Goal: Task Accomplishment & Management: Use online tool/utility

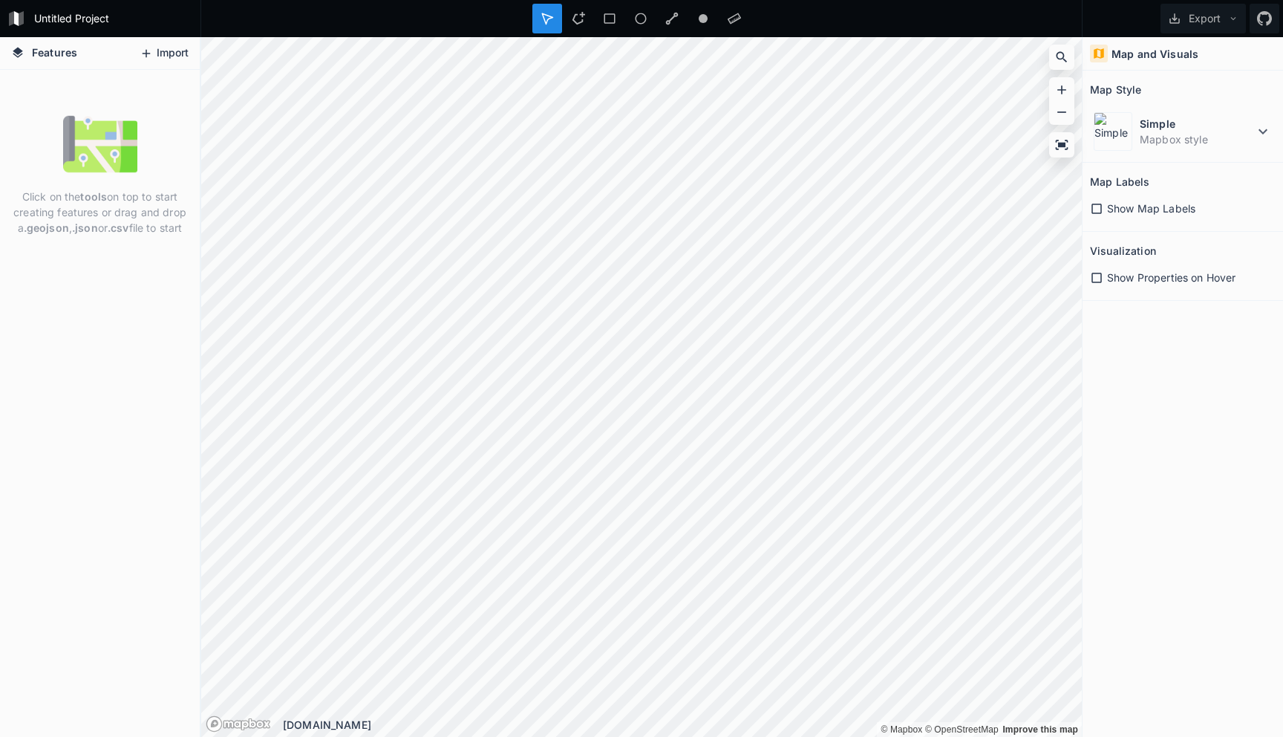
click at [185, 48] on button "Import" at bounding box center [164, 54] width 64 height 24
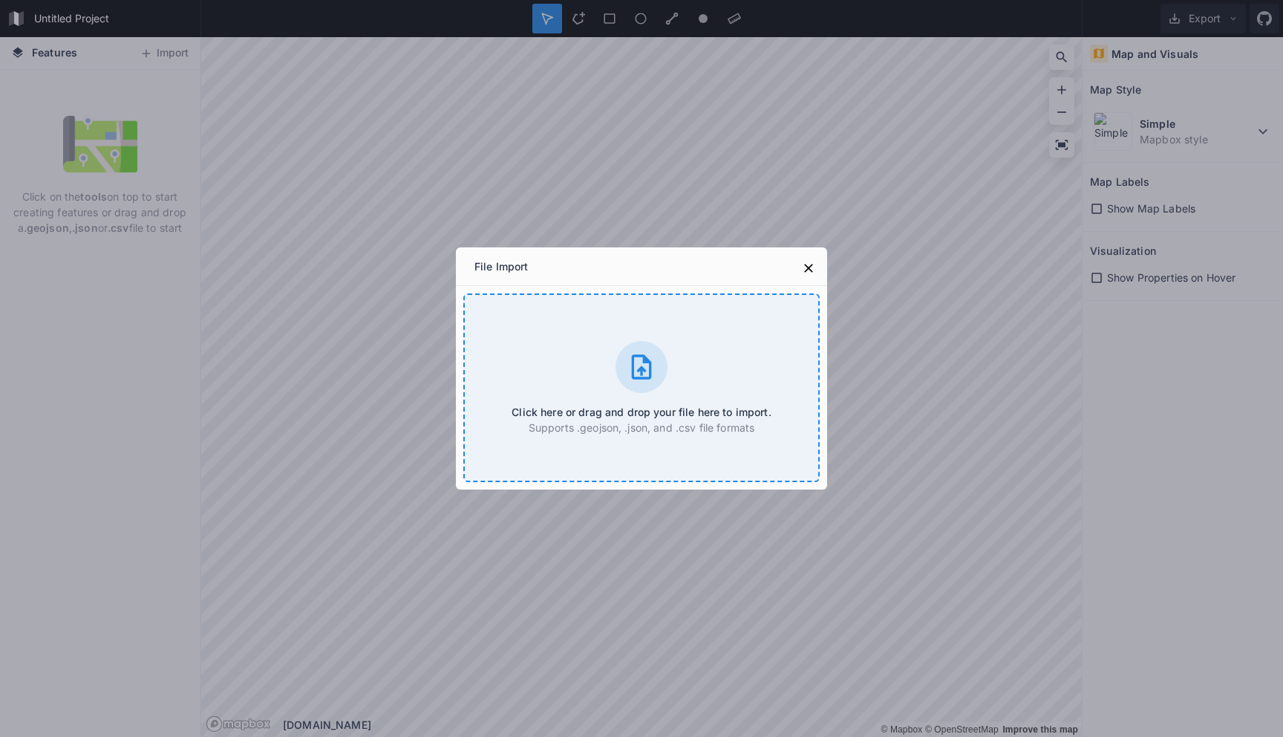
click at [546, 362] on div "Click here or drag and drop your file here to import. Supports .geojson, .json,…" at bounding box center [641, 387] width 356 height 189
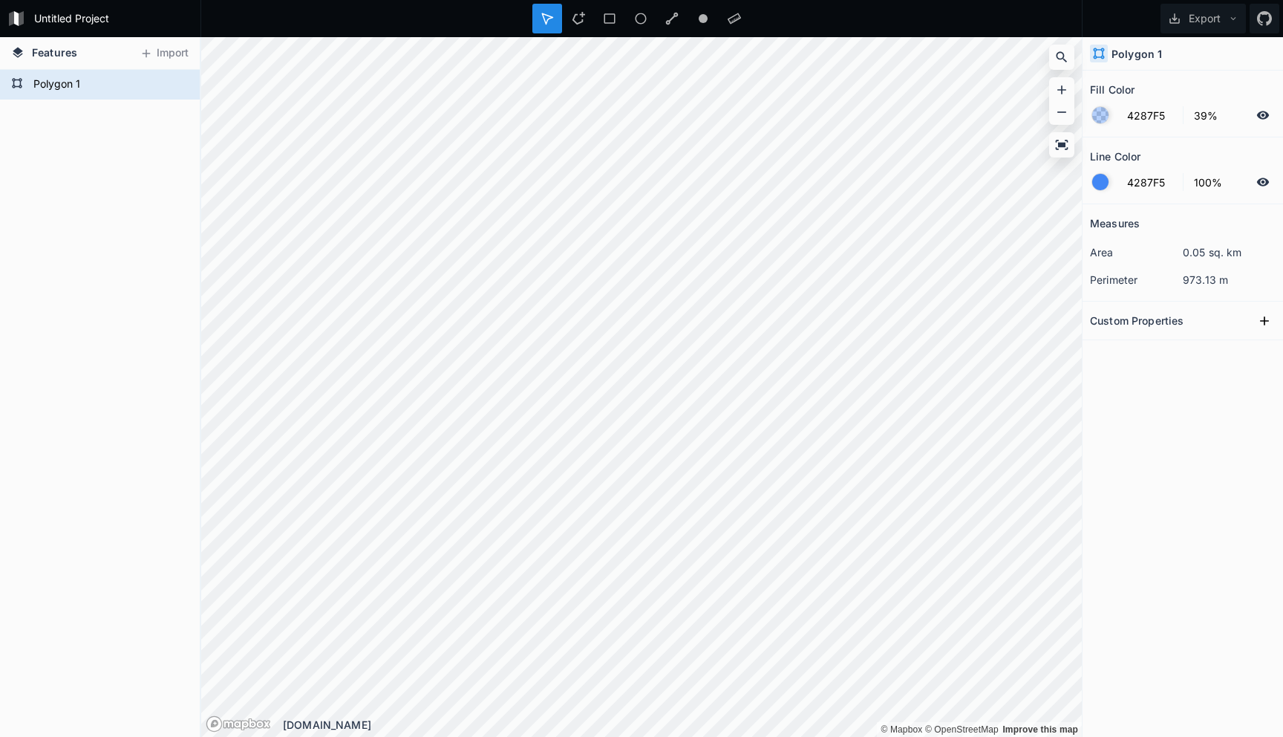
click at [1145, 332] on section "Custom Properties" at bounding box center [1183, 320] width 200 height 39
click at [85, 75] on form "Polygon 1" at bounding box center [98, 85] width 139 height 22
click at [86, 50] on div "Features Import" at bounding box center [100, 53] width 200 height 33
click at [99, 229] on div "Polygon 1" at bounding box center [100, 403] width 200 height 667
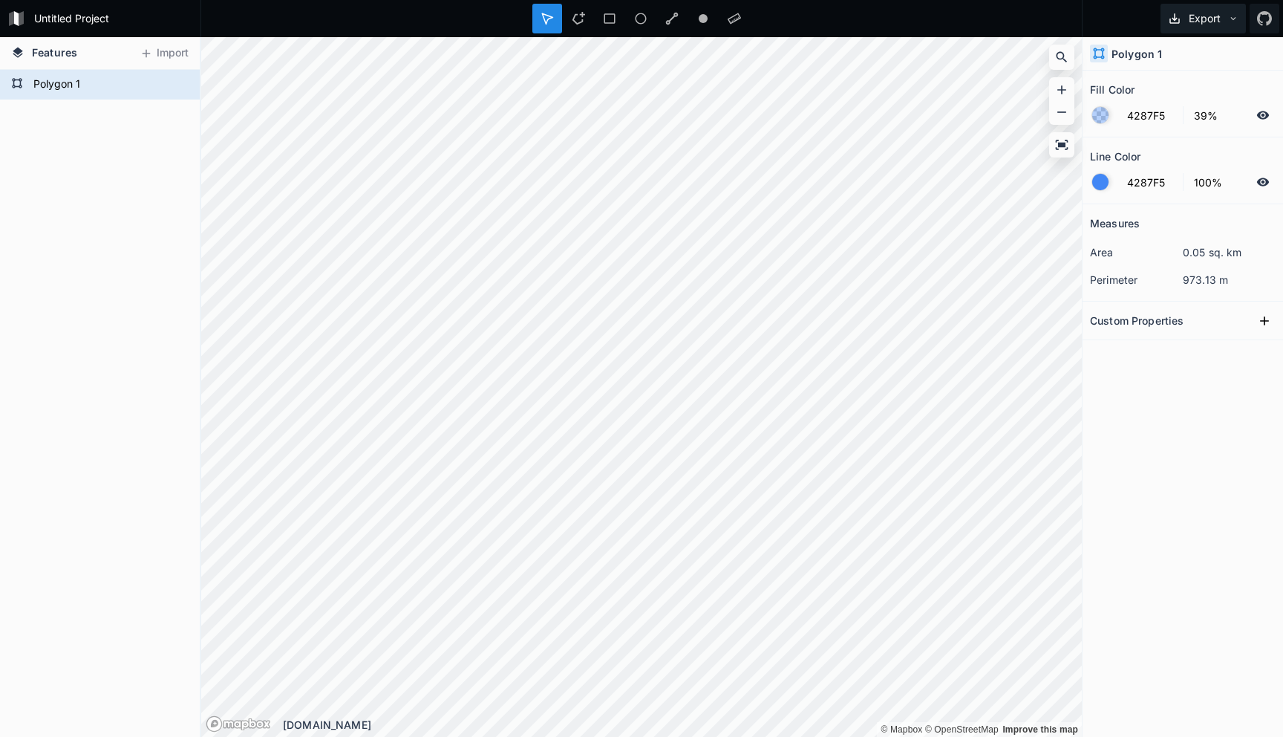
click at [1238, 27] on button "Export" at bounding box center [1203, 19] width 85 height 30
click at [1197, 321] on div "Custom Properties" at bounding box center [1183, 320] width 186 height 23
click at [1164, 318] on h2 "Custom Properties" at bounding box center [1137, 320] width 94 height 23
click at [151, 48] on icon at bounding box center [146, 53] width 13 height 13
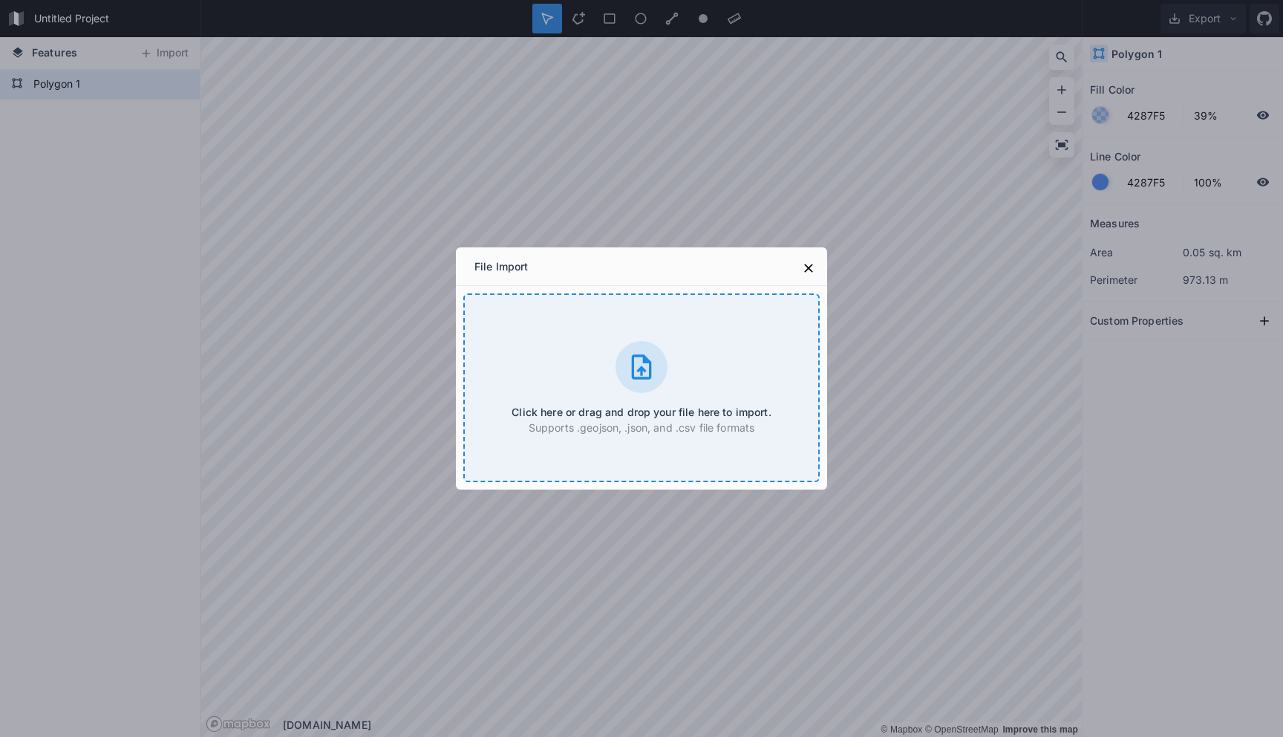
click at [583, 437] on div "Click here or drag and drop your file here to import. Supports .geojson, .json,…" at bounding box center [641, 387] width 356 height 189
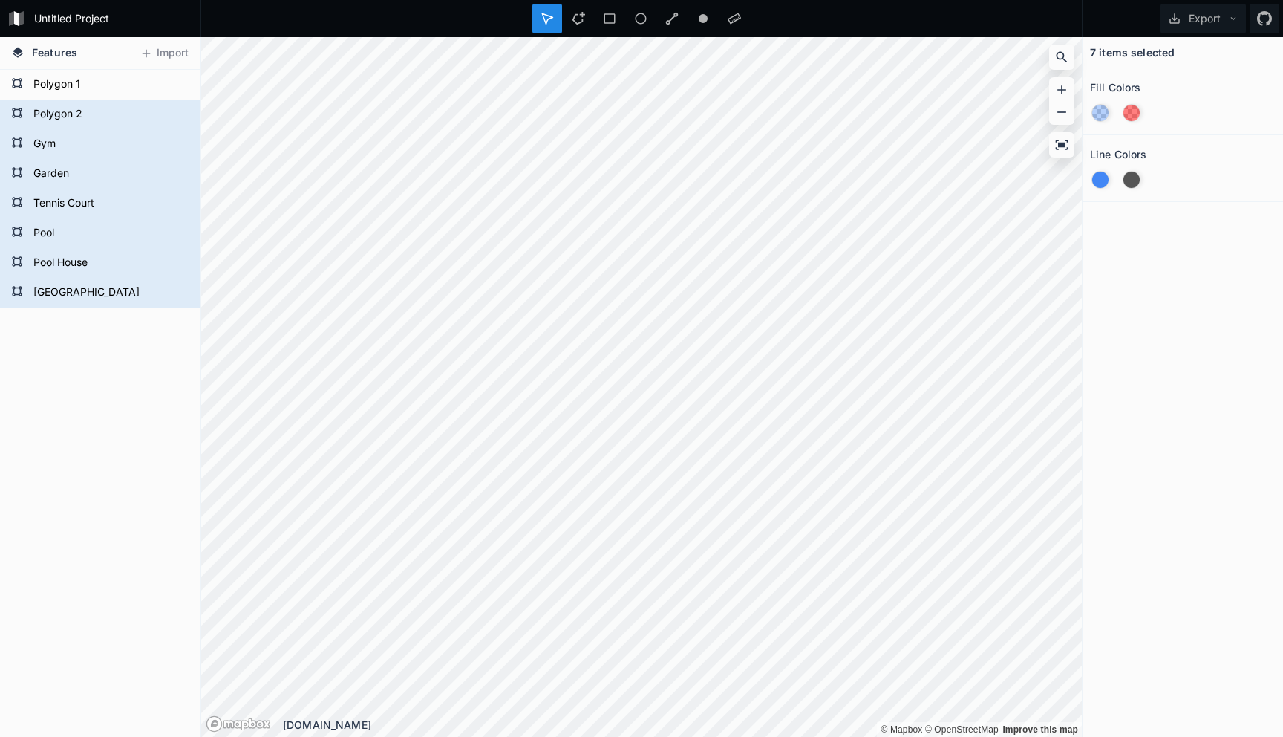
click at [96, 66] on div "Features Import" at bounding box center [100, 53] width 200 height 33
click at [96, 80] on form "Polygon 1" at bounding box center [98, 85] width 139 height 22
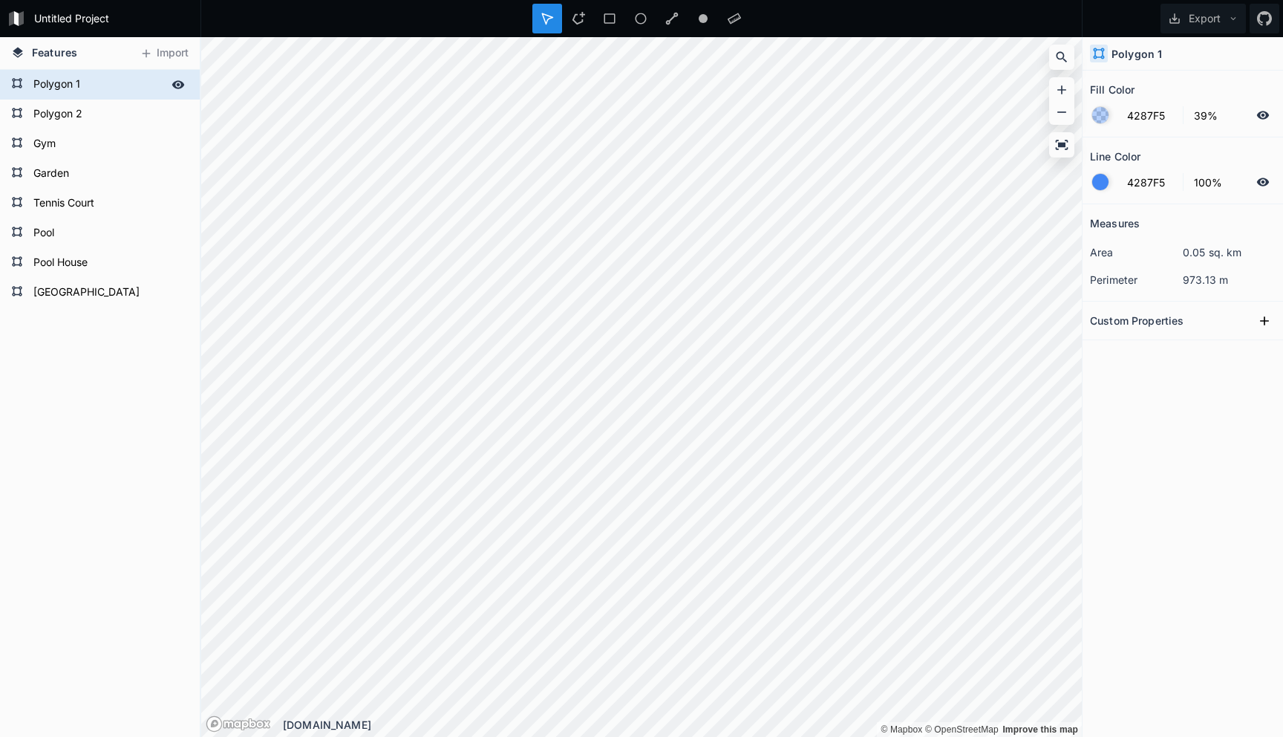
click at [178, 82] on icon at bounding box center [178, 84] width 13 height 13
click at [128, 108] on form "Polygon 2" at bounding box center [98, 114] width 139 height 22
click at [66, 110] on form "Polygon 2" at bounding box center [98, 114] width 139 height 22
type input "Property"
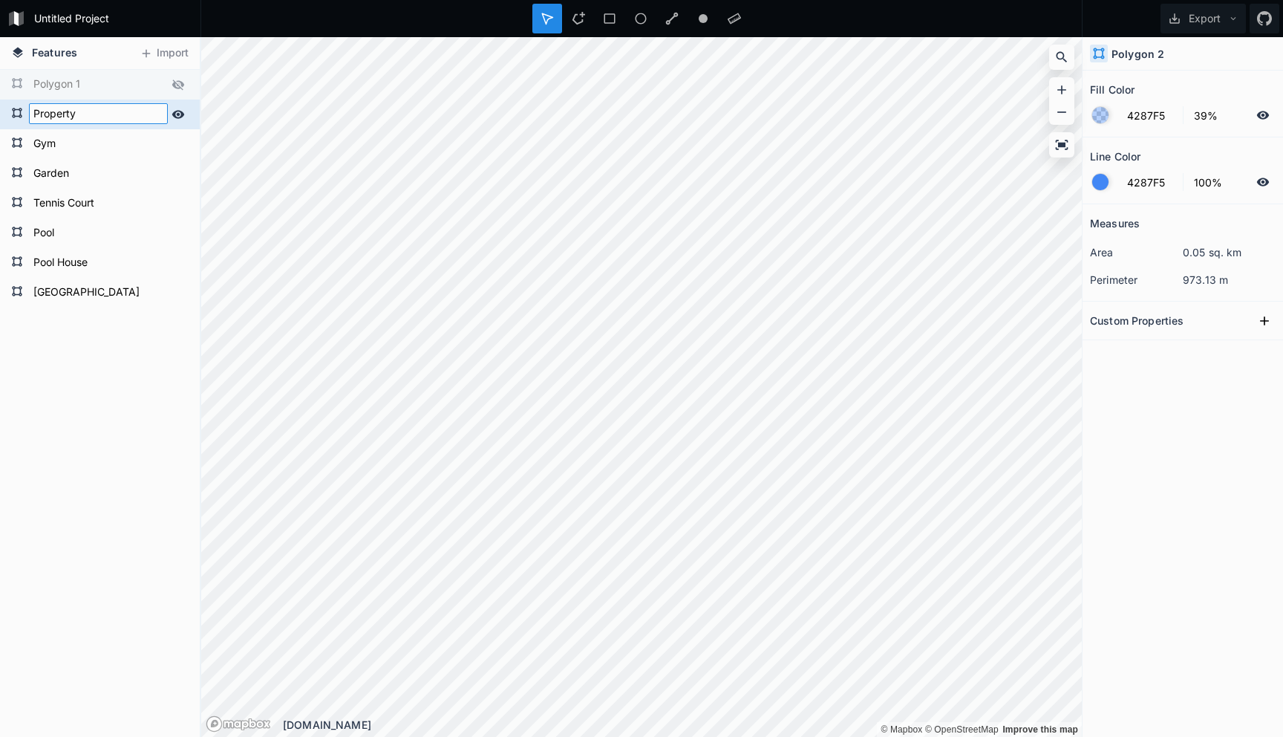
click input "submit" at bounding box center [0, 0] width 0 height 0
click at [102, 203] on form "Tennis Court" at bounding box center [98, 203] width 139 height 22
type input "FF0000"
type input "50%"
type input "555555"
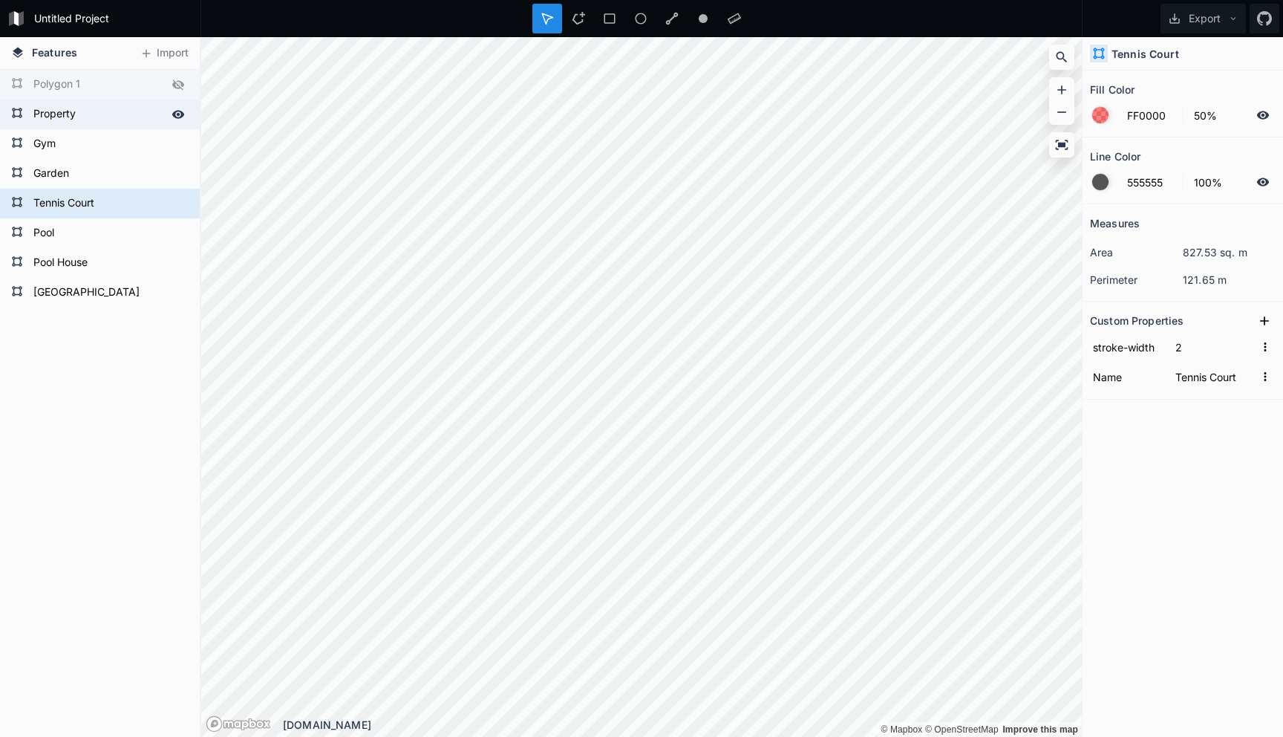
click at [91, 102] on div "Property" at bounding box center [100, 114] width 200 height 30
type input "4287F5"
type input "39%"
type input "4287F5"
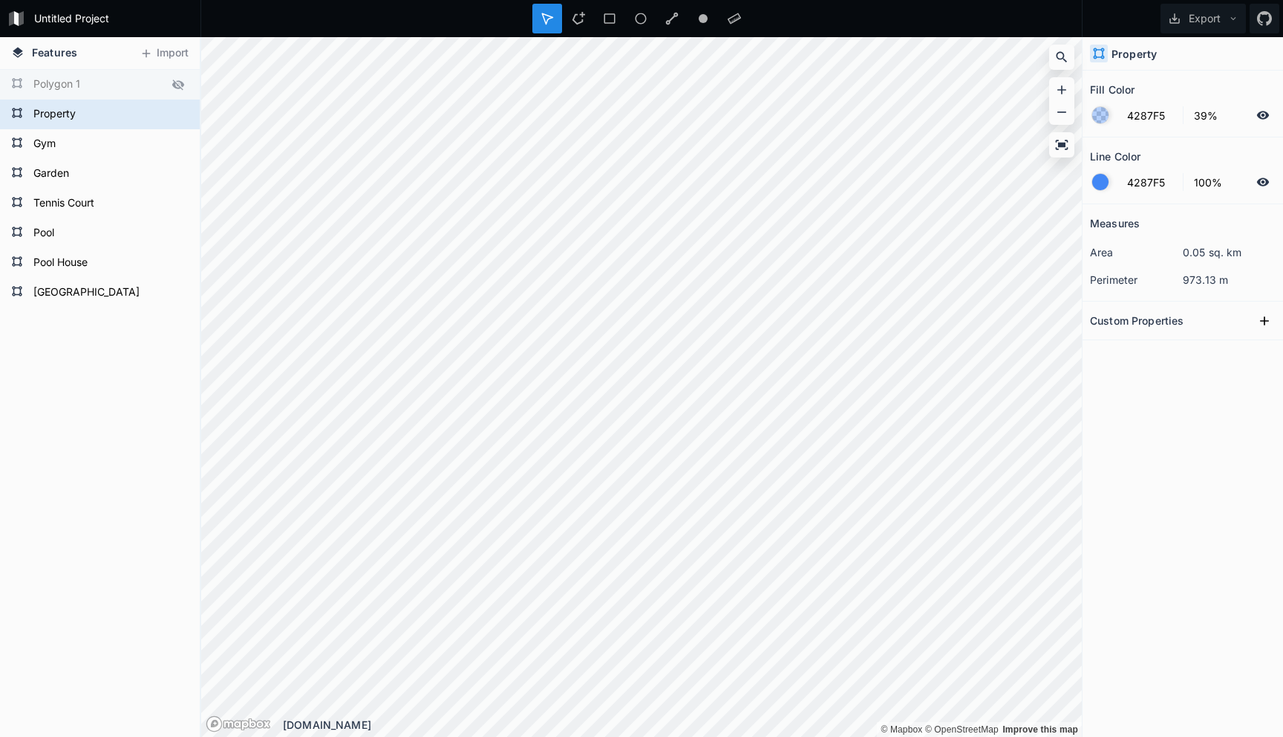
click at [113, 442] on div "Main House Pool House Pool [GEOGRAPHIC_DATA] Gym Property Polygon 1" at bounding box center [100, 403] width 200 height 667
drag, startPoint x: 84, startPoint y: 105, endPoint x: 92, endPoint y: 297, distance: 191.7
click at [92, 297] on div "Main House Pool House Pool [GEOGRAPHIC_DATA] Gym Property Polygon 1" at bounding box center [100, 189] width 200 height 238
click at [94, 115] on form "Property" at bounding box center [98, 114] width 139 height 22
click at [102, 83] on form "Polygon 1" at bounding box center [98, 85] width 139 height 22
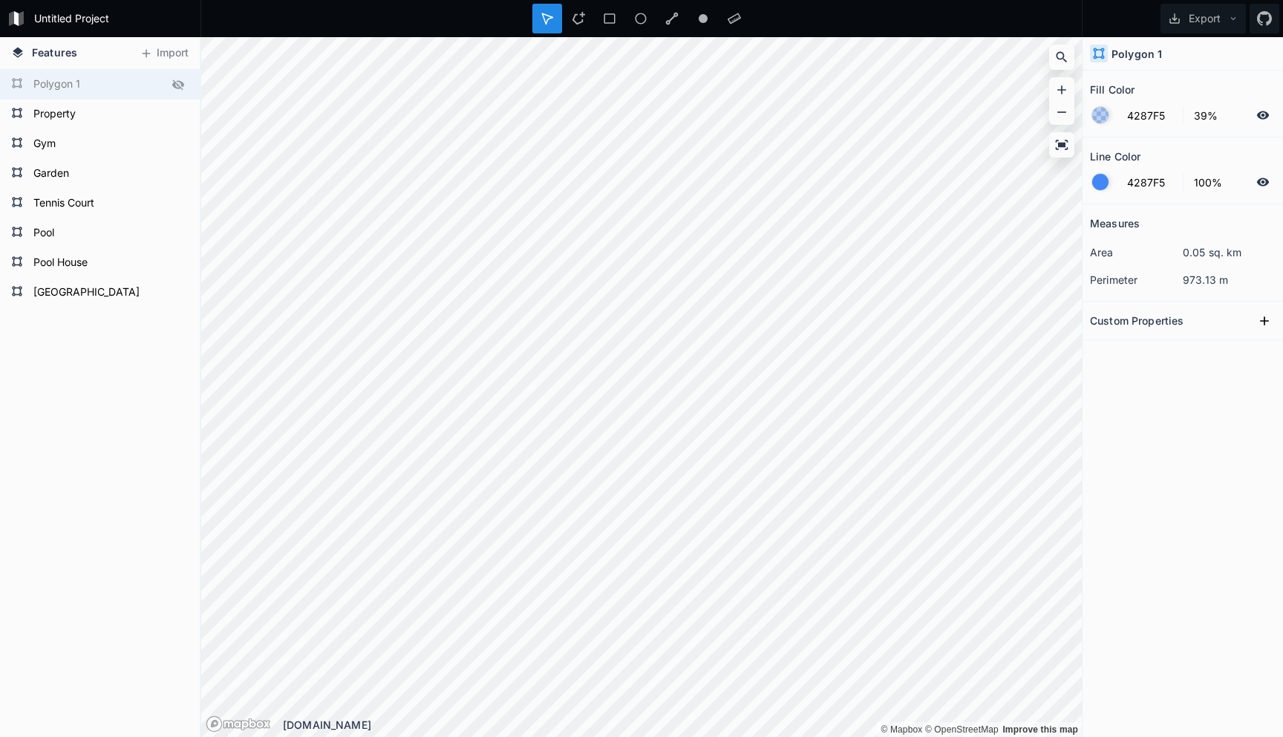
click at [55, 16] on form "Untitled Project" at bounding box center [113, 18] width 168 height 22
click at [55, 16] on input "Untitled Project" at bounding box center [113, 18] width 168 height 22
click at [3, 404] on div "Main House Pool House Pool [GEOGRAPHIC_DATA] Gym Property Polygon 1" at bounding box center [100, 403] width 200 height 667
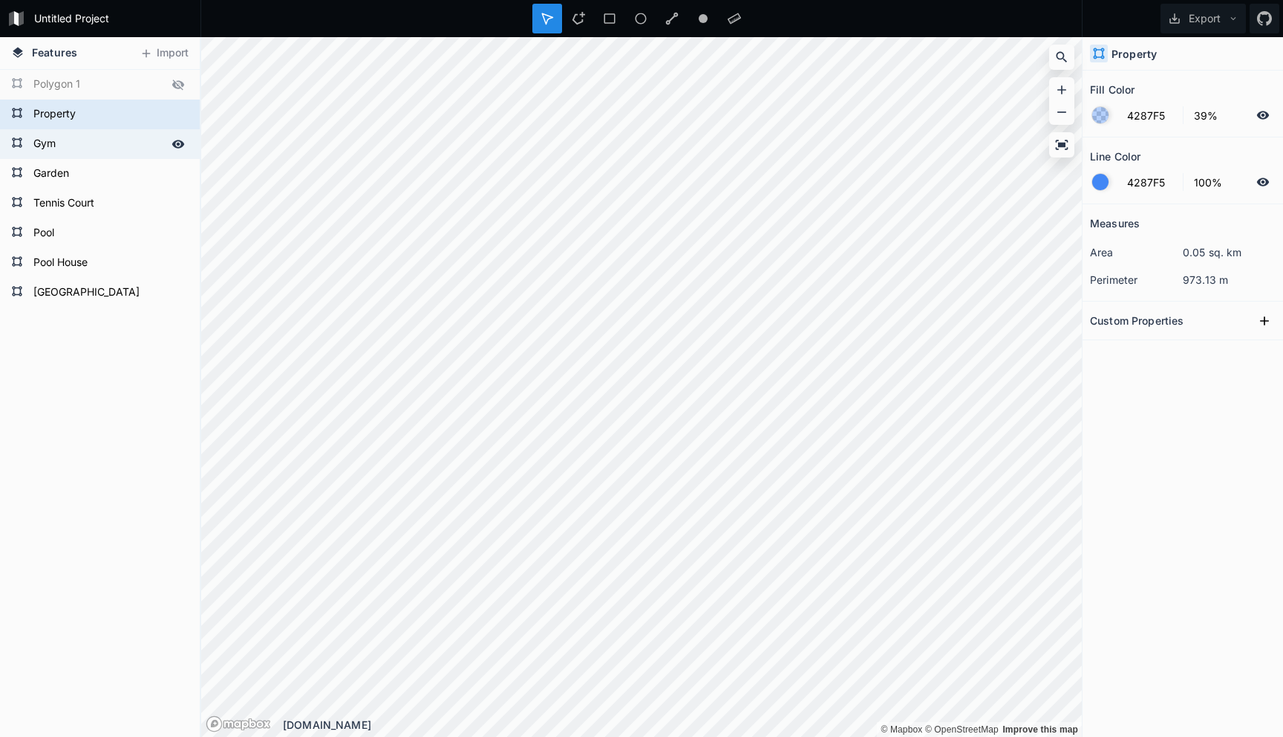
click at [65, 157] on div "Gym" at bounding box center [100, 144] width 200 height 30
type input "FF0000"
type input "50%"
type input "555555"
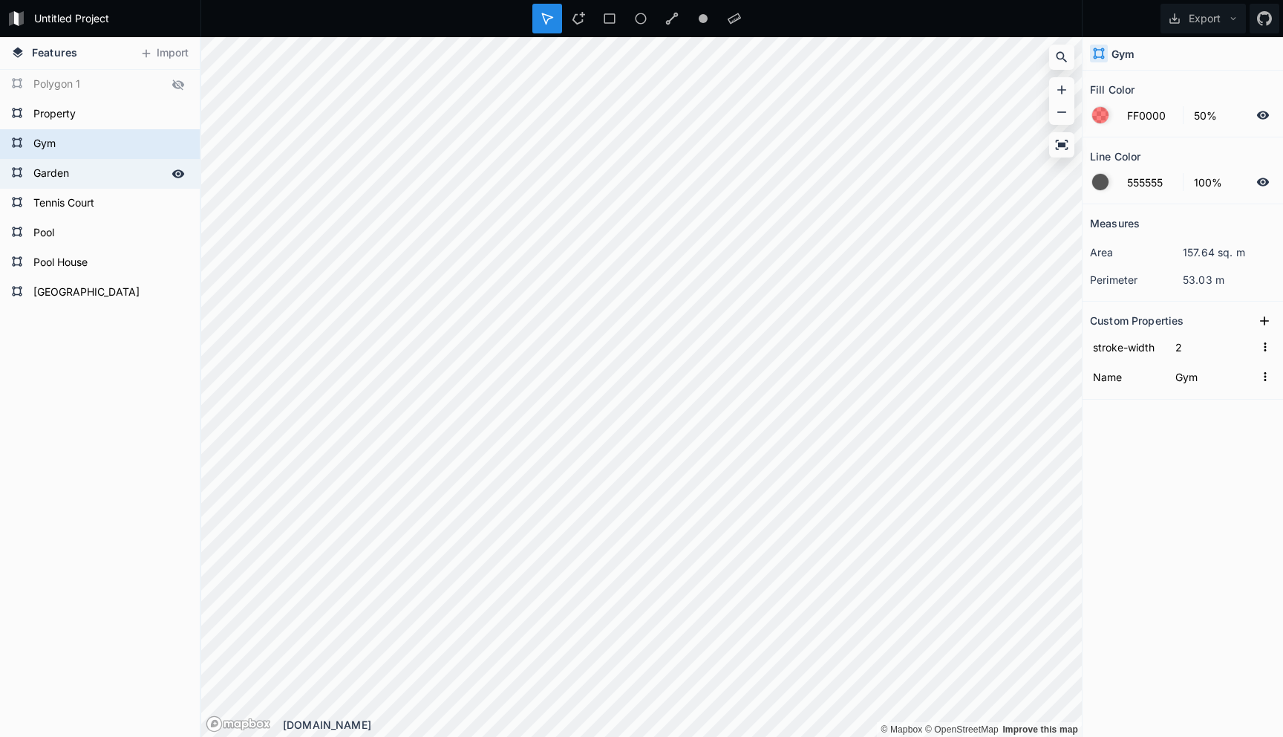
click at [67, 172] on form "Garden" at bounding box center [98, 174] width 139 height 22
type input "Garden"
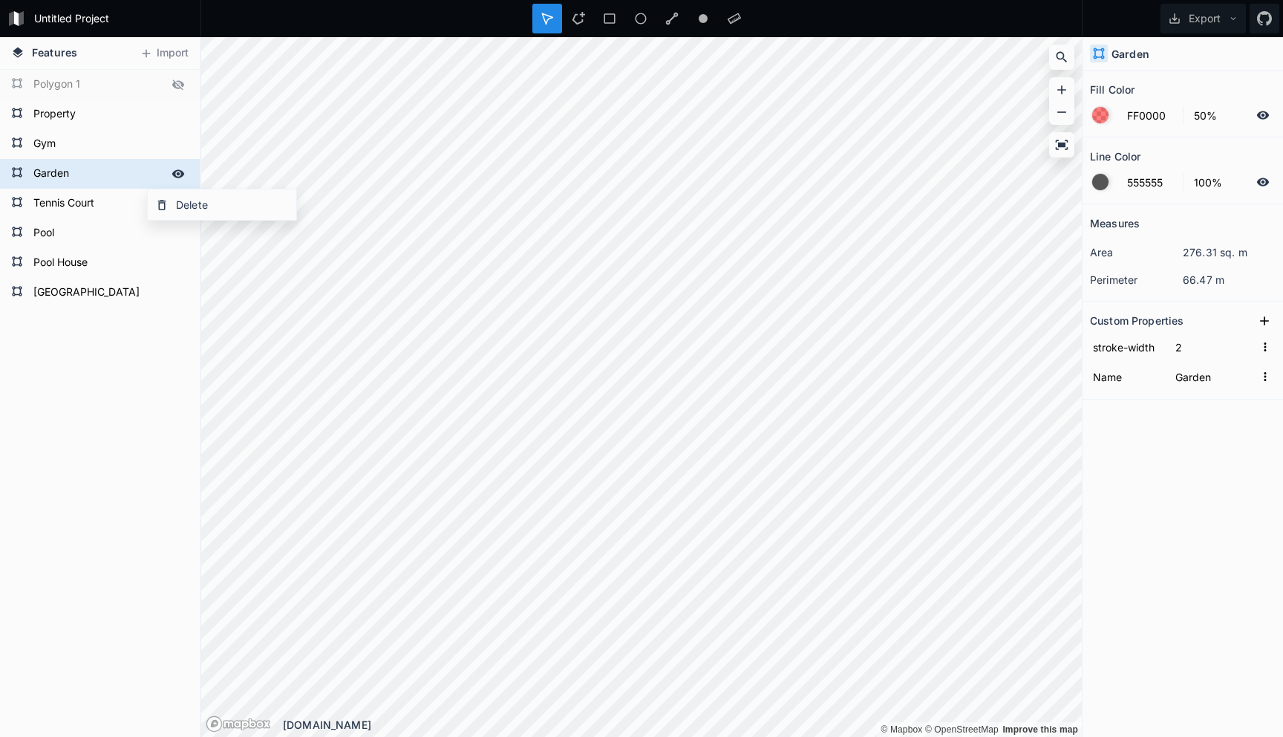
click at [82, 172] on form "Garden" at bounding box center [98, 174] width 139 height 22
click at [17, 166] on icon at bounding box center [17, 172] width 12 height 12
click at [576, 23] on icon at bounding box center [578, 18] width 13 height 13
type input "4287F5"
type input "39%"
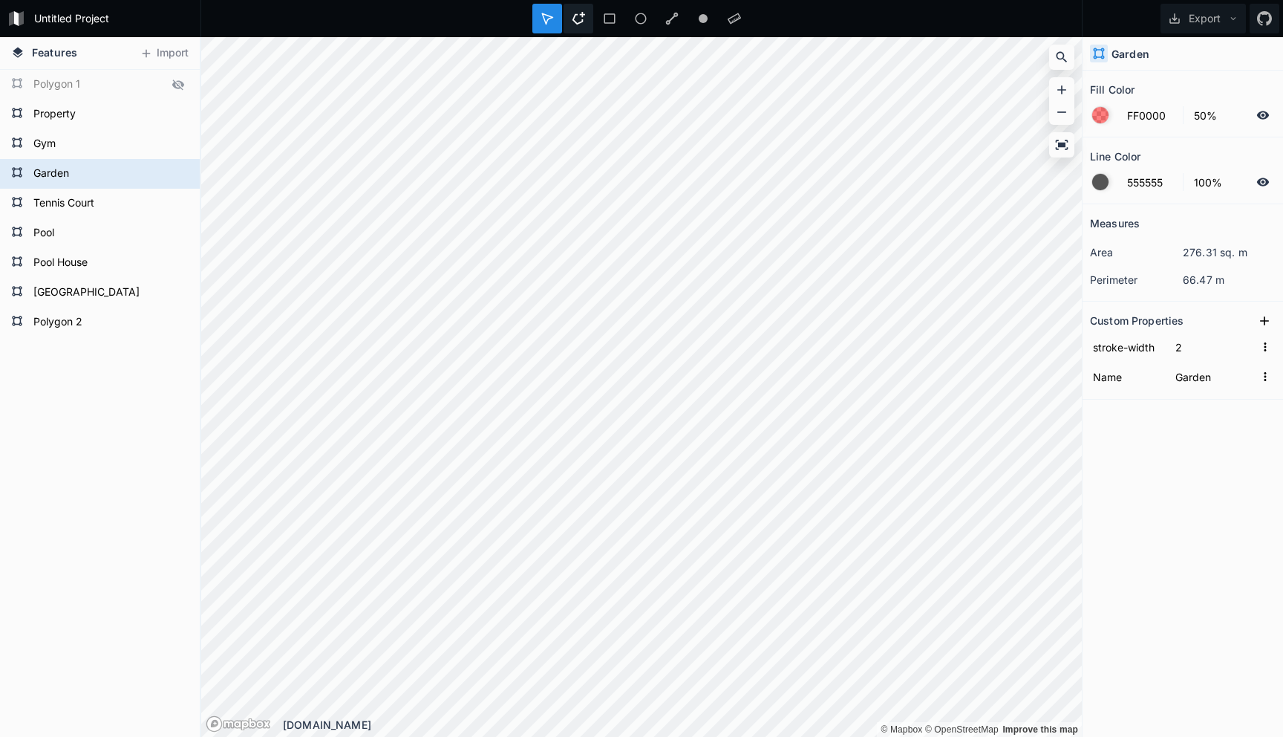
type input "4287F5"
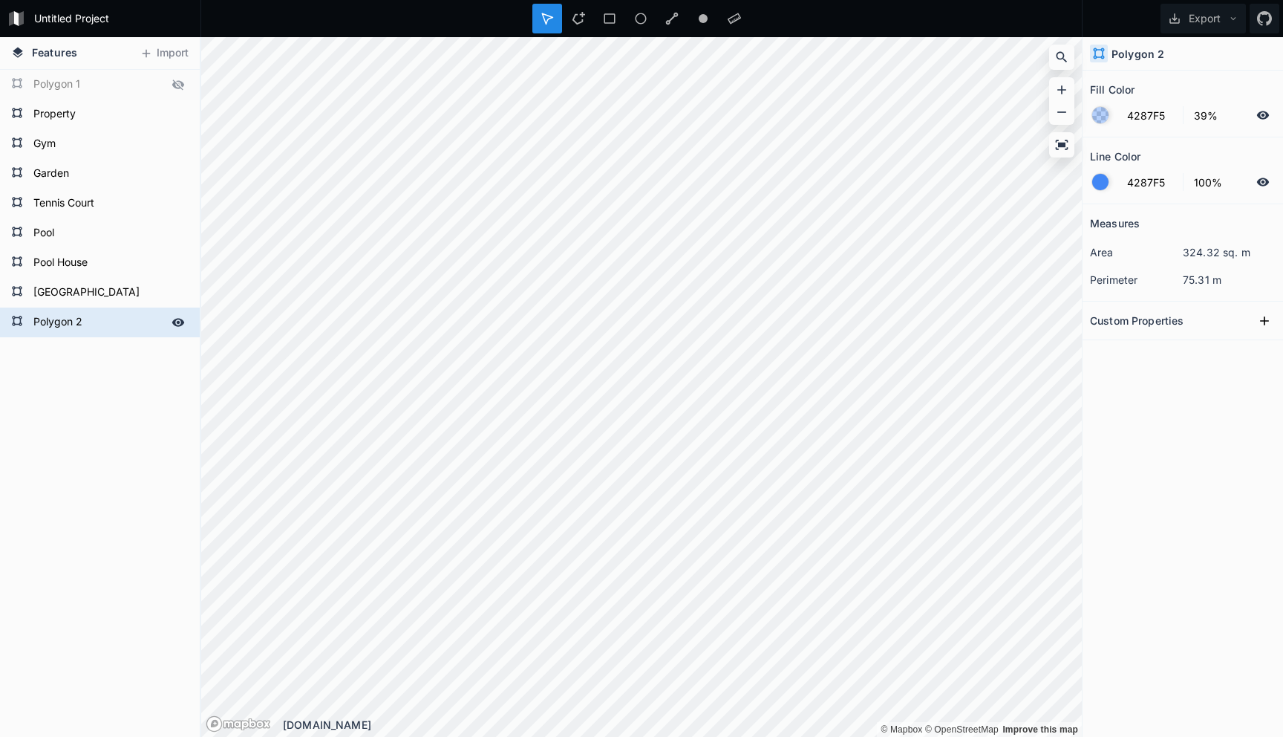
click at [76, 327] on form "Polygon 2" at bounding box center [98, 322] width 139 height 22
type input "Garage"
click input "submit" at bounding box center [0, 0] width 0 height 0
click at [1173, 321] on h2 "Custom Properties" at bounding box center [1137, 320] width 94 height 23
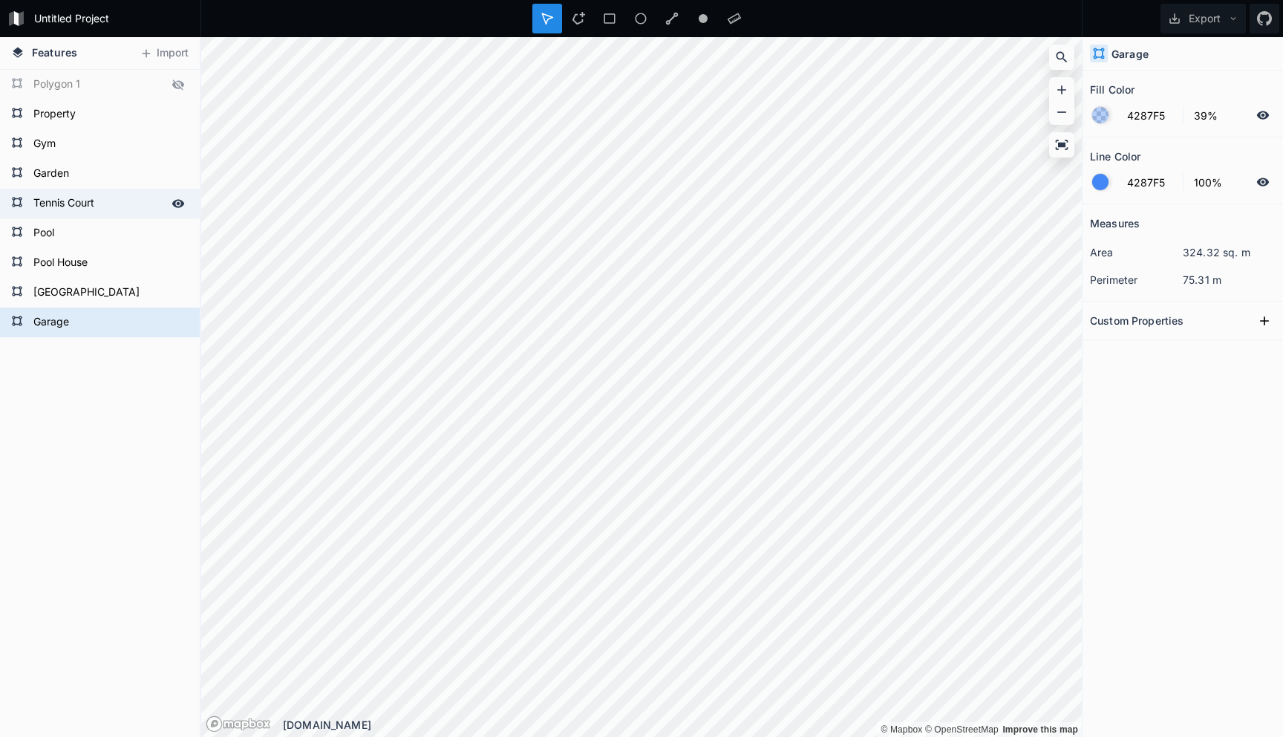
click at [52, 203] on form "Tennis Court" at bounding box center [98, 203] width 139 height 22
type input "FF0000"
type input "50%"
type input "555555"
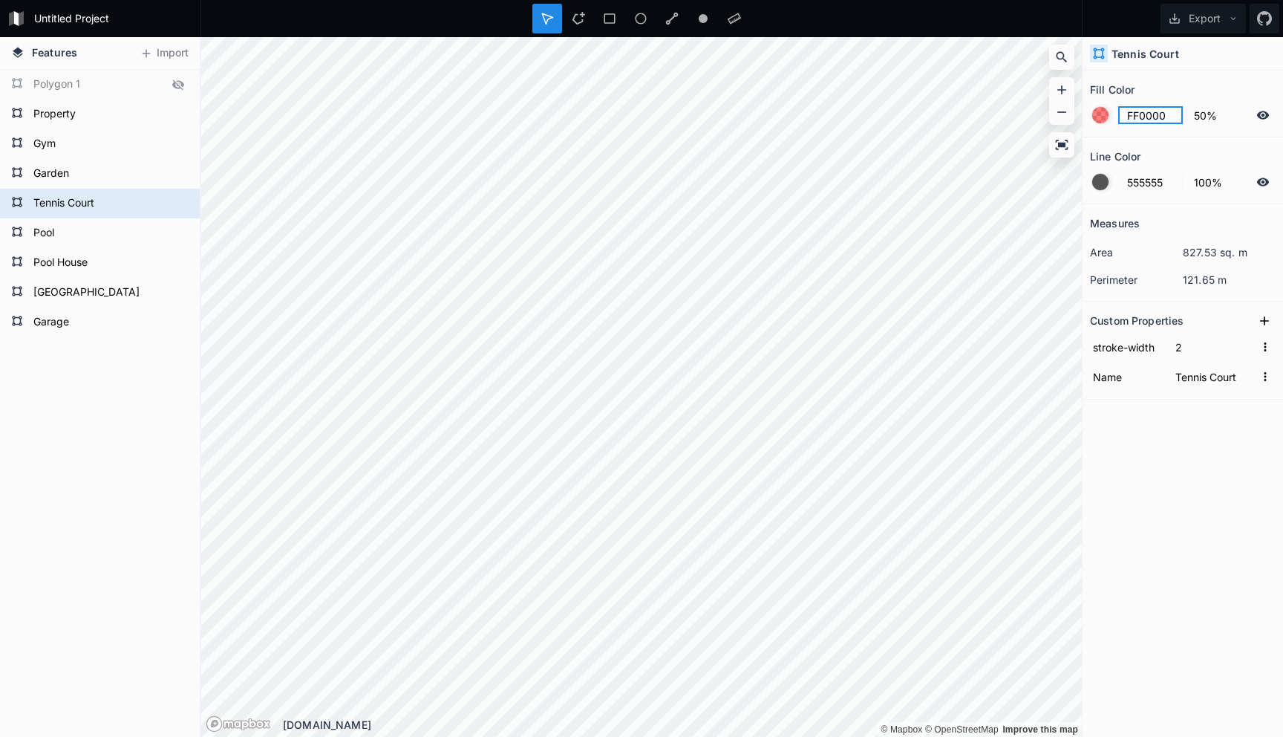
click at [1148, 114] on input "FF0000" at bounding box center [1150, 115] width 65 height 18
click at [39, 172] on form "Garden" at bounding box center [98, 174] width 139 height 22
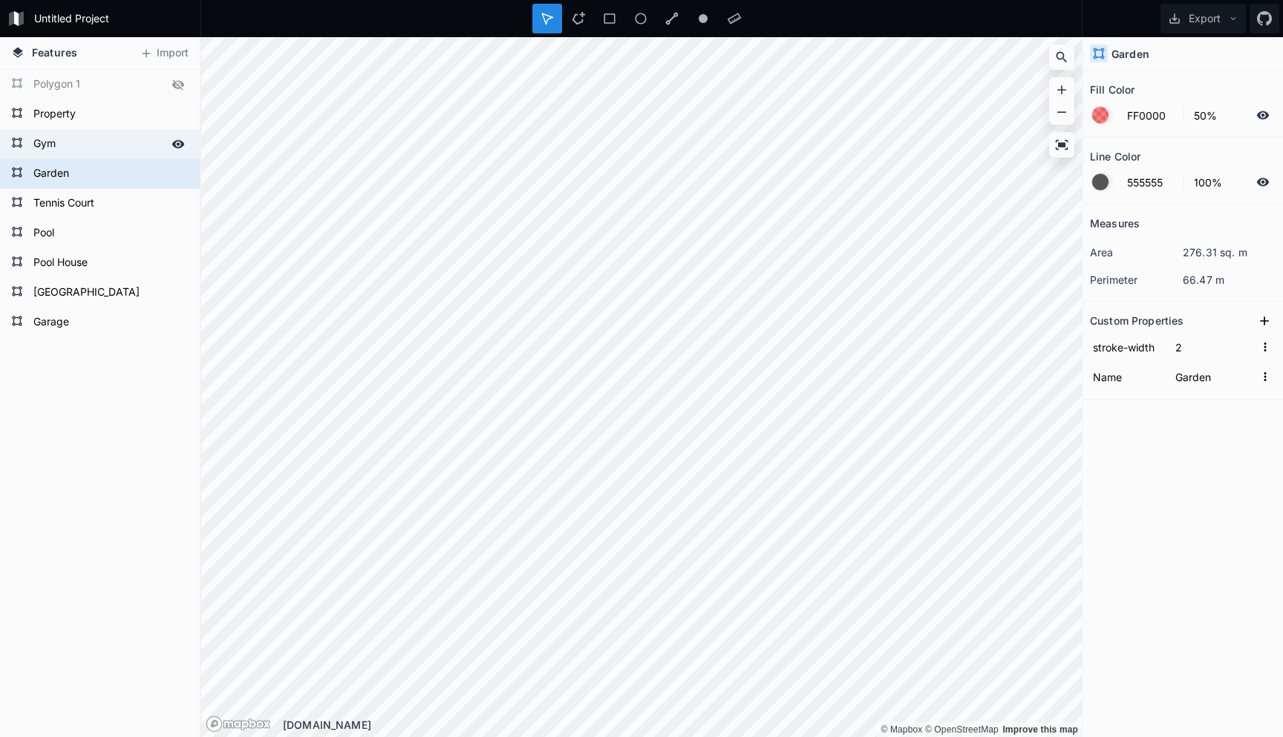
click at [50, 155] on div "Gym" at bounding box center [100, 144] width 200 height 30
click at [66, 225] on form "Pool" at bounding box center [98, 233] width 139 height 22
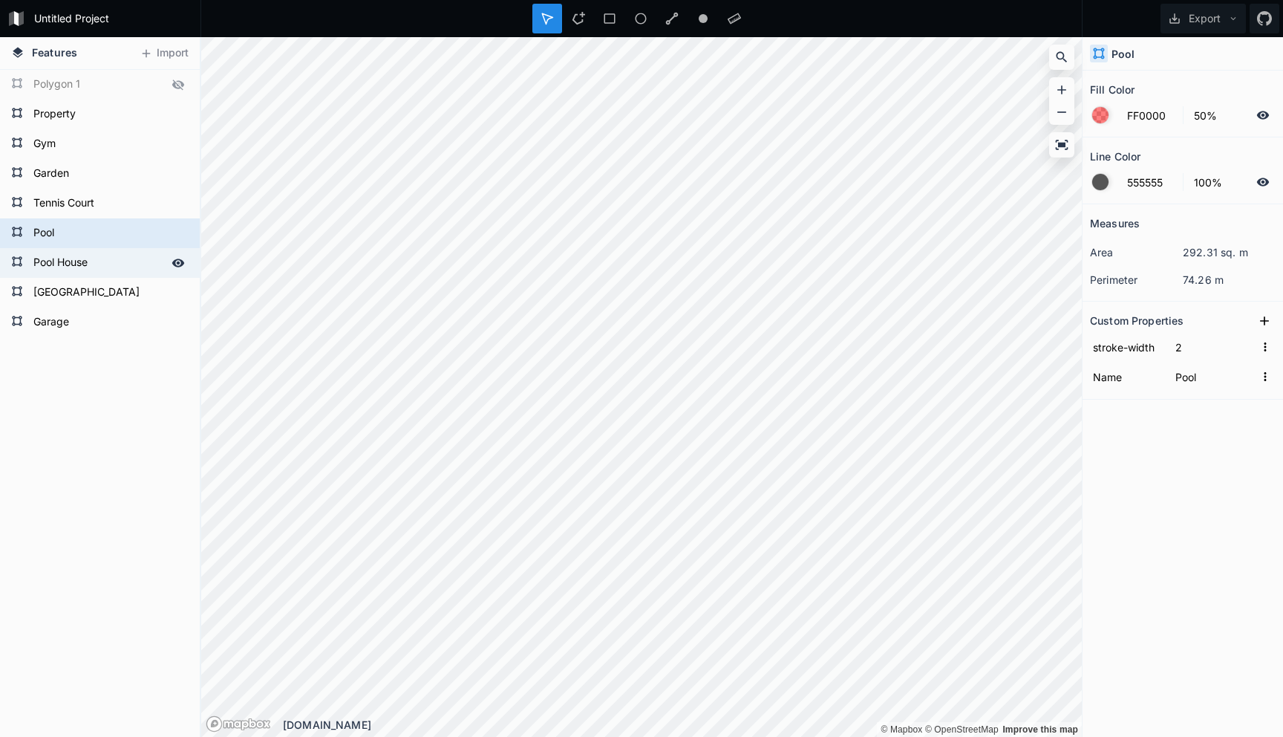
click at [66, 267] on form "Pool House" at bounding box center [98, 263] width 139 height 22
type input "Pool House"
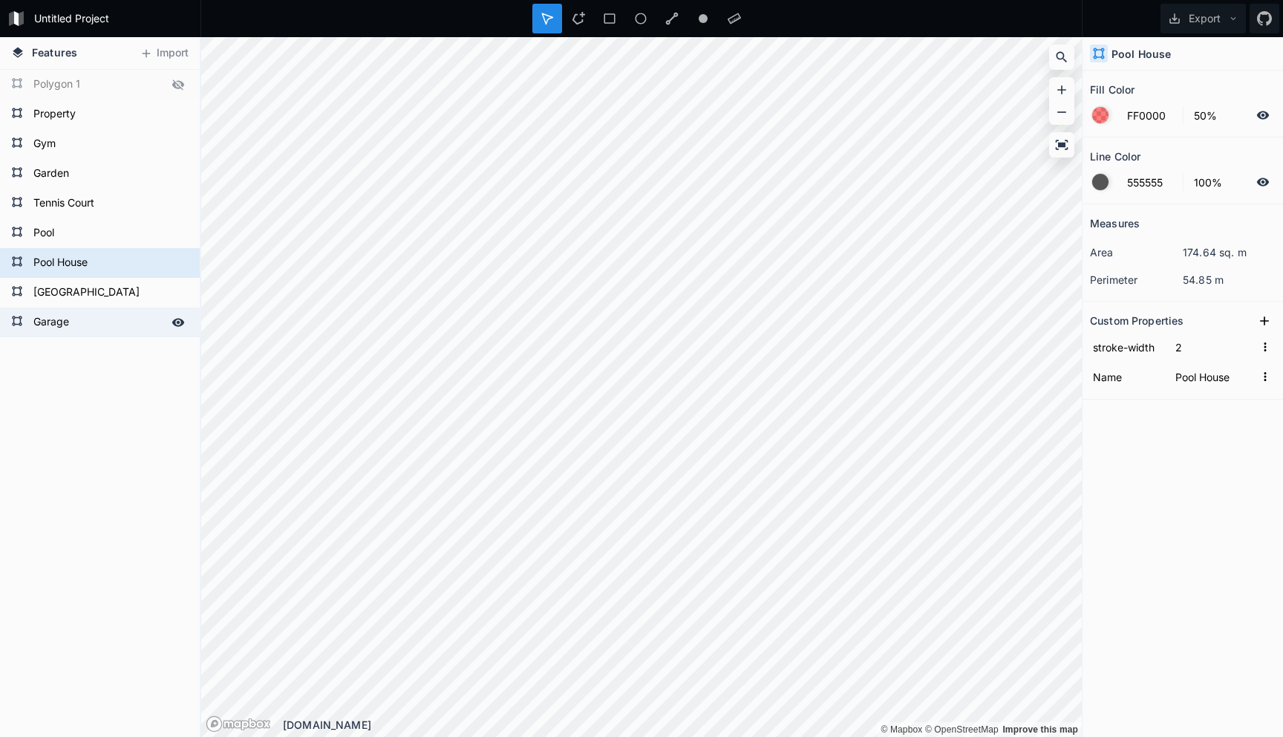
click at [68, 311] on form "Garage" at bounding box center [98, 322] width 139 height 22
type input "4287F5"
type input "39%"
type input "4287F5"
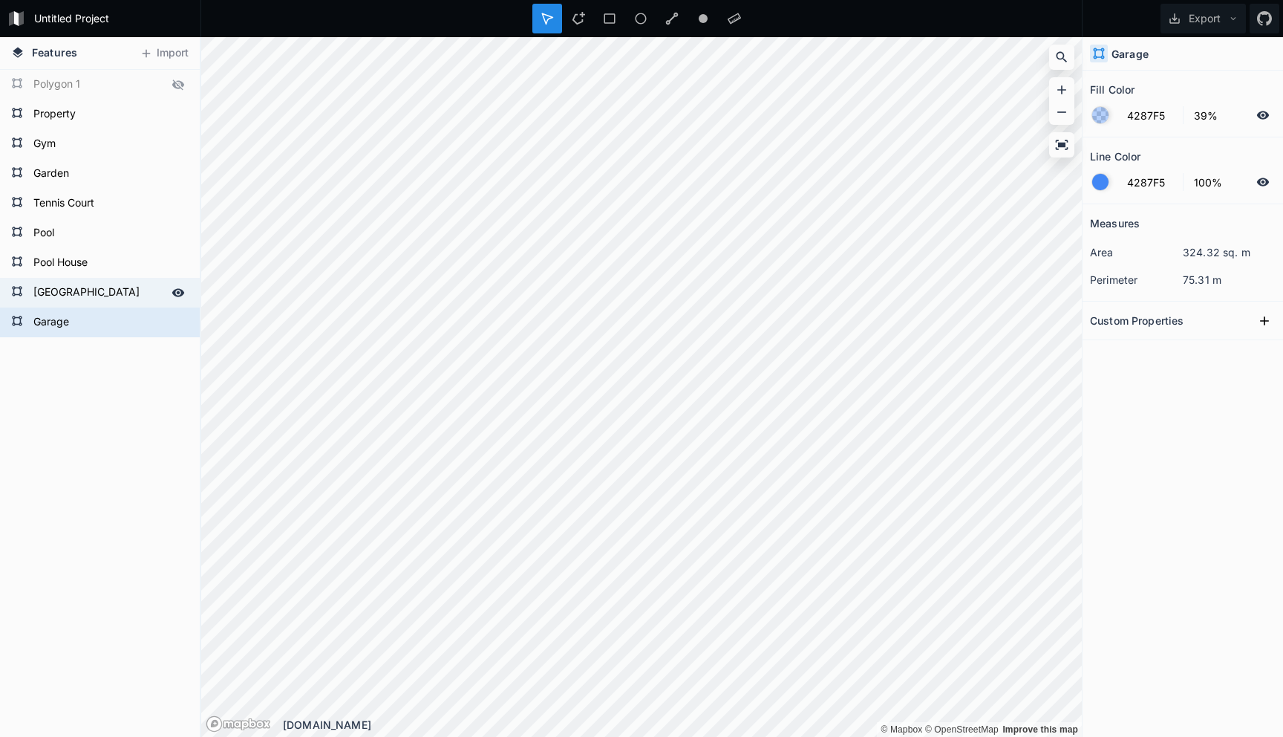
click at [68, 296] on form "[GEOGRAPHIC_DATA]" at bounding box center [98, 292] width 139 height 22
type input "FF0000"
type input "50%"
type input "555555"
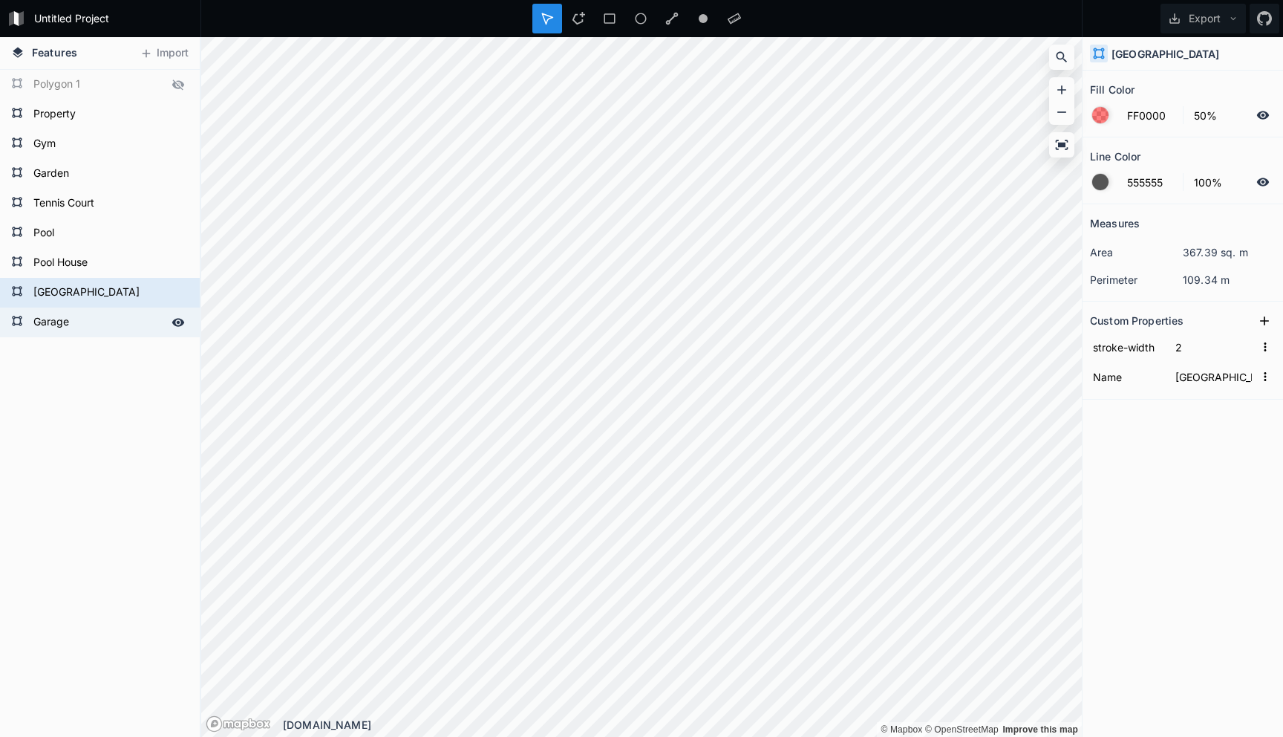
click at [68, 313] on form "Garage" at bounding box center [98, 322] width 139 height 22
type input "4287F5"
type input "39%"
type input "4287F5"
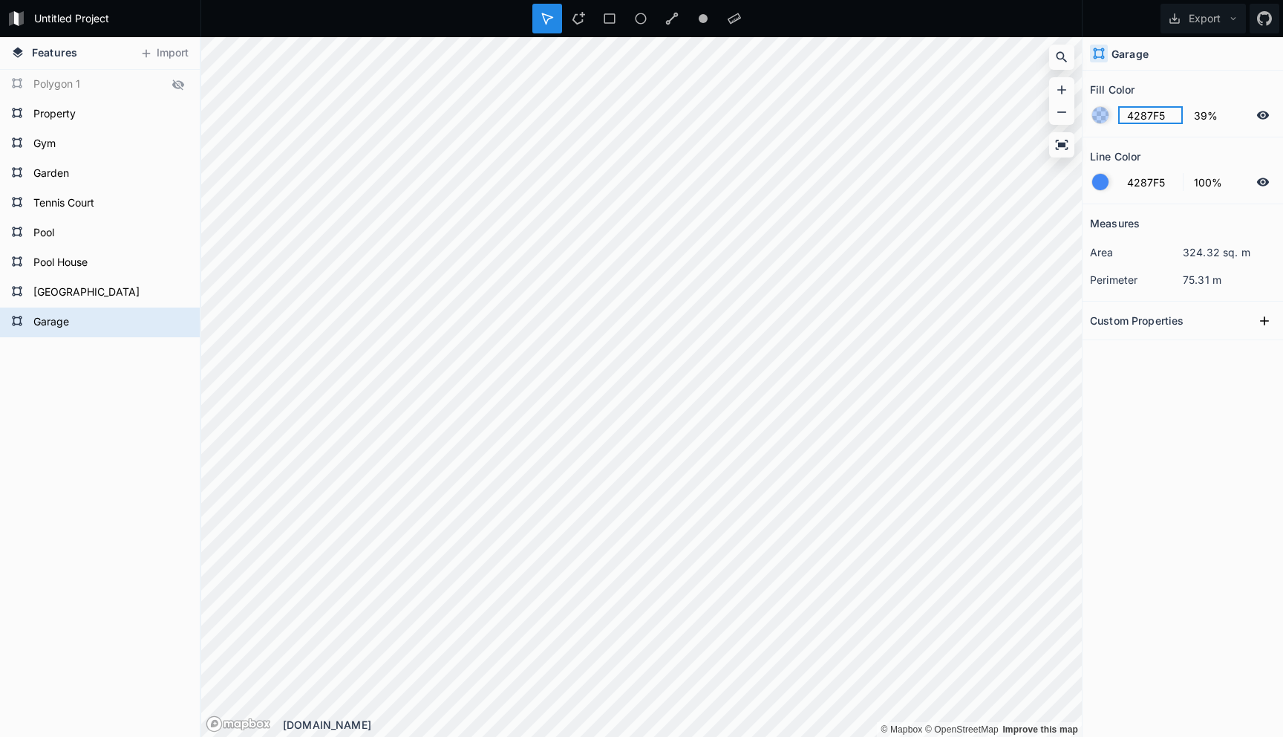
click at [1153, 118] on input "4287F5" at bounding box center [1150, 115] width 65 height 18
paste input "FF0000"
type input "FF0000"
click at [1202, 117] on input "39%" at bounding box center [1217, 115] width 65 height 18
type input "50%"
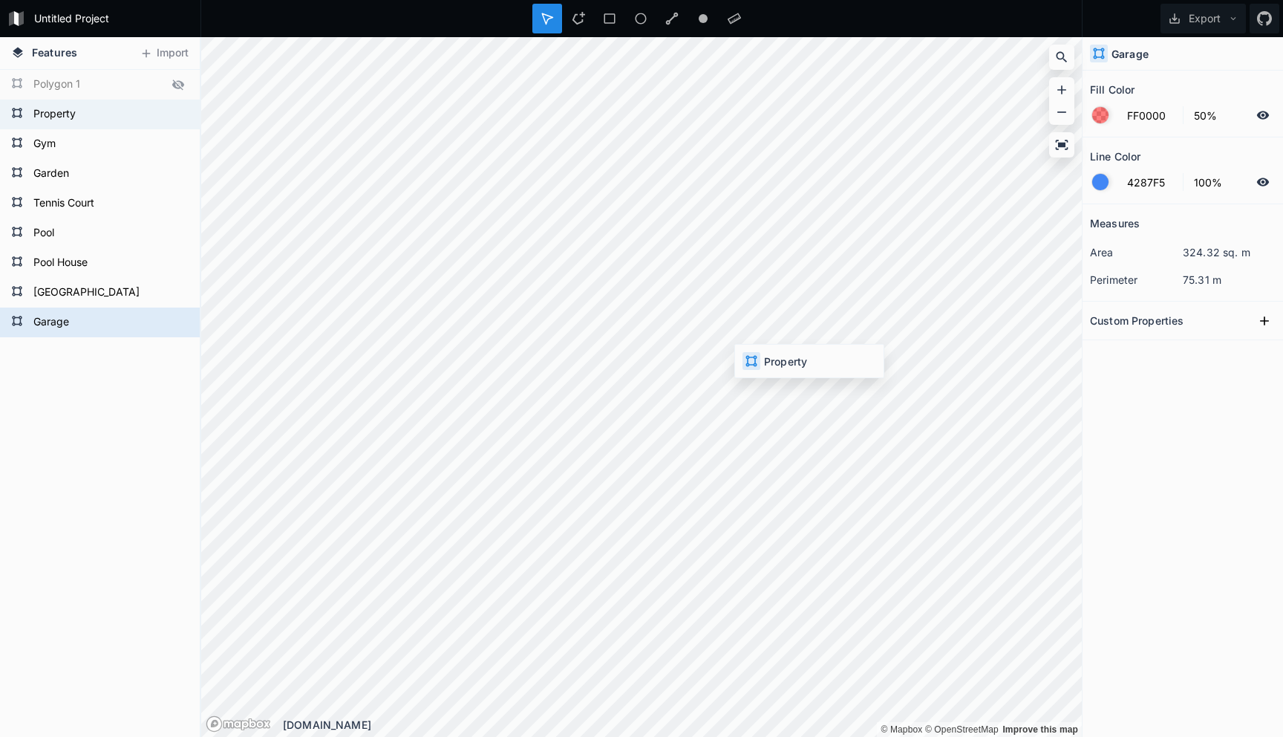
type input "4287F5"
type input "39%"
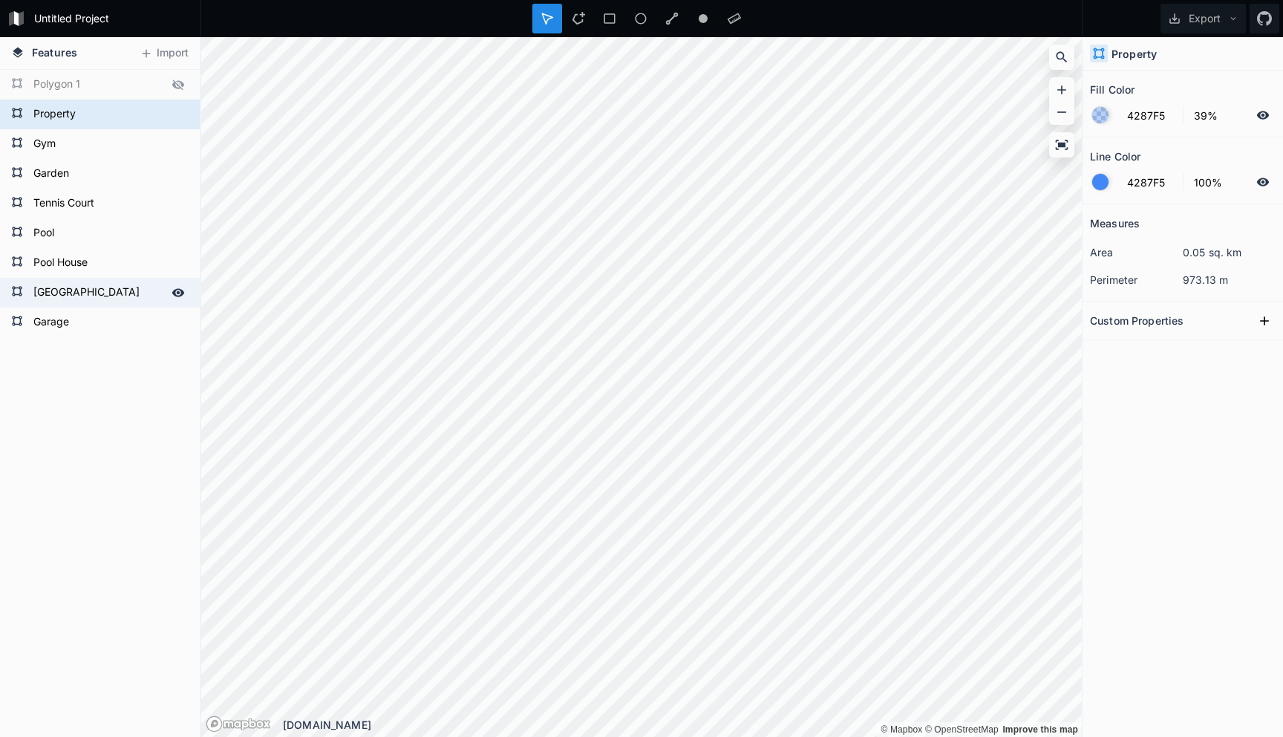
click at [45, 303] on form "[GEOGRAPHIC_DATA]" at bounding box center [98, 292] width 139 height 22
type input "FF0000"
type input "50%"
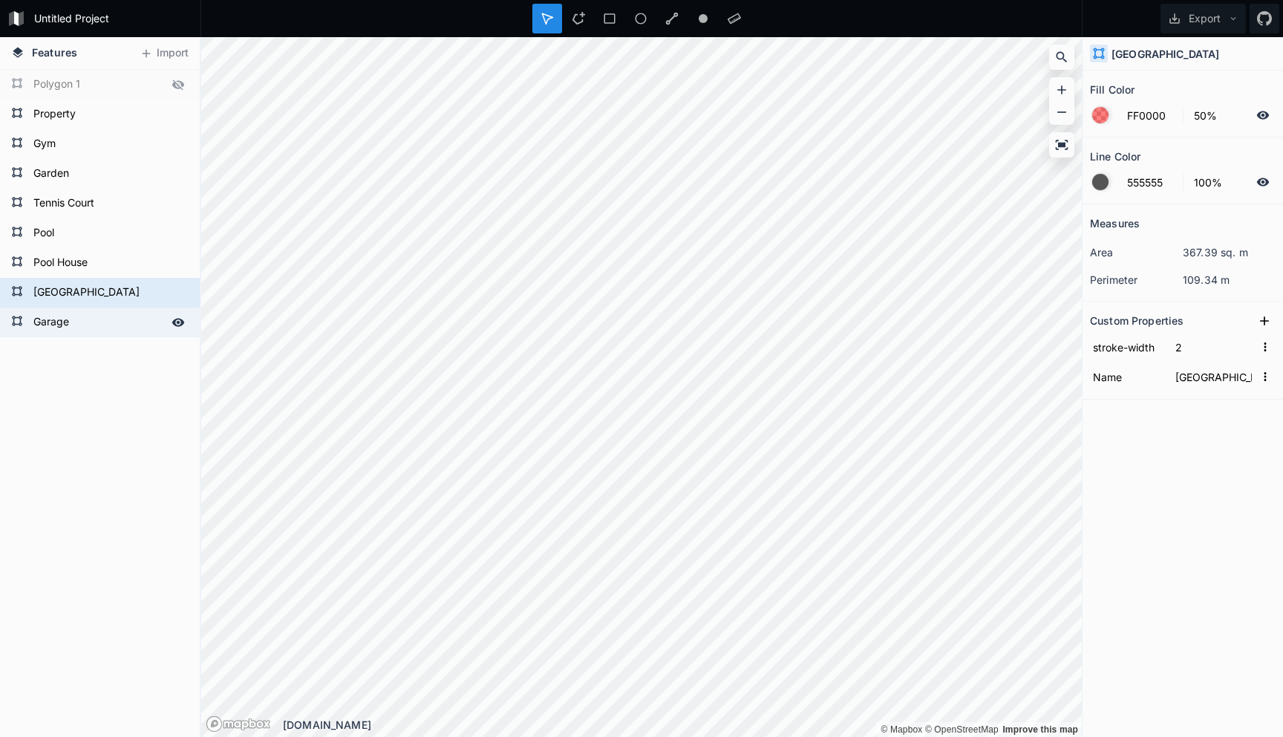
click at [71, 334] on div "Garage" at bounding box center [100, 322] width 200 height 30
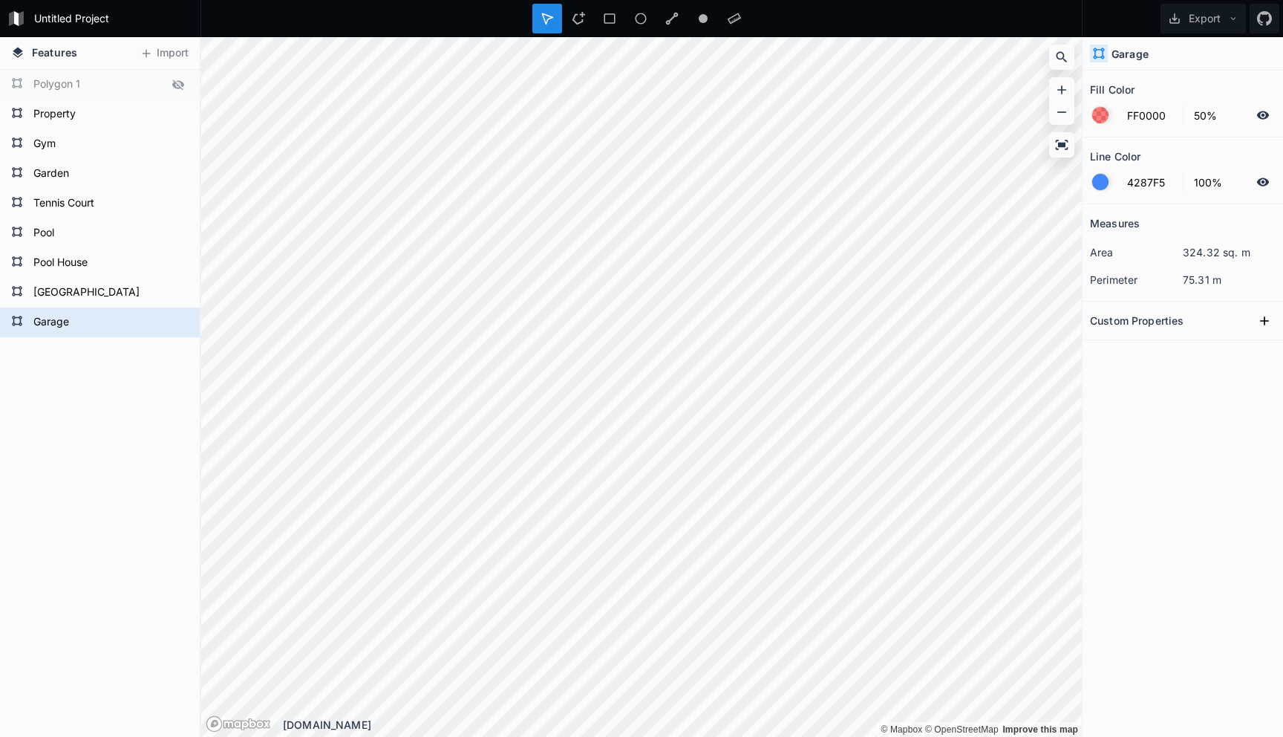
click at [1265, 188] on icon at bounding box center [1262, 181] width 13 height 13
click at [107, 290] on form "[GEOGRAPHIC_DATA]" at bounding box center [98, 292] width 139 height 22
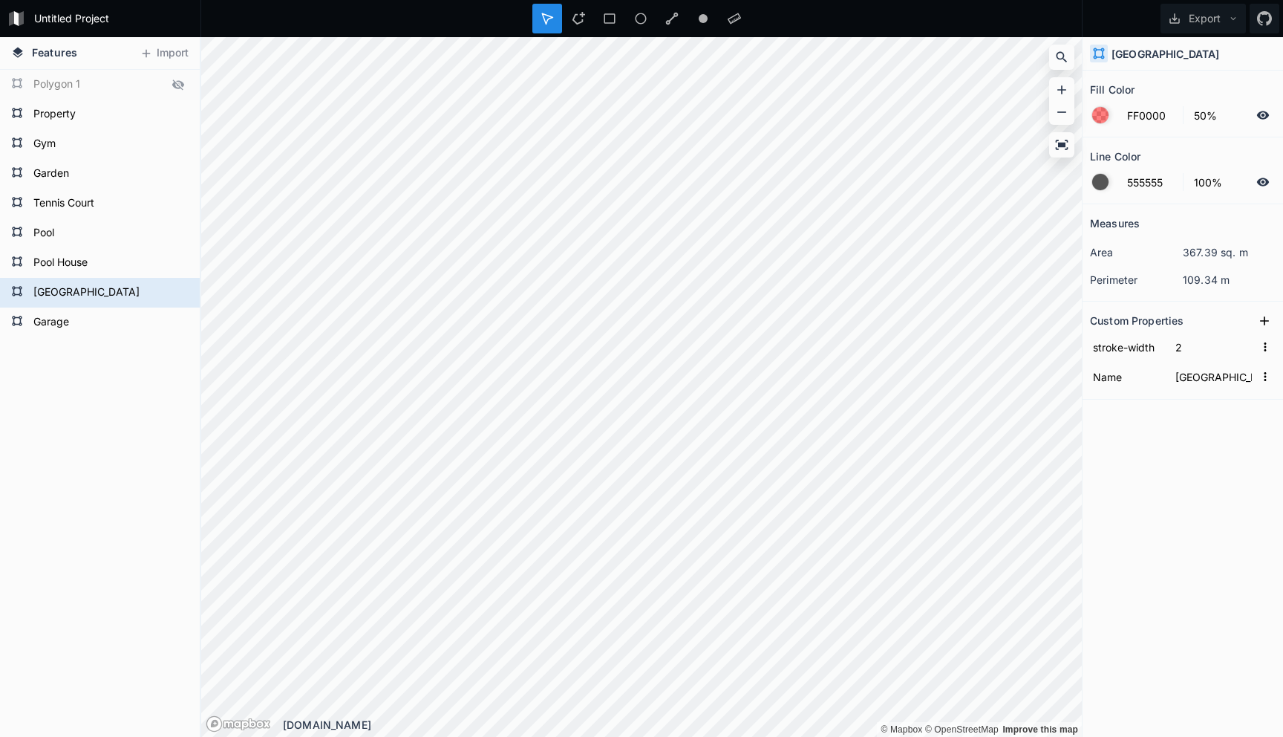
click at [1268, 186] on icon at bounding box center [1262, 181] width 13 height 13
click at [1265, 177] on icon at bounding box center [1262, 181] width 13 height 13
click at [1159, 183] on input "555555" at bounding box center [1150, 182] width 65 height 18
click at [114, 315] on form "Garage" at bounding box center [98, 322] width 139 height 22
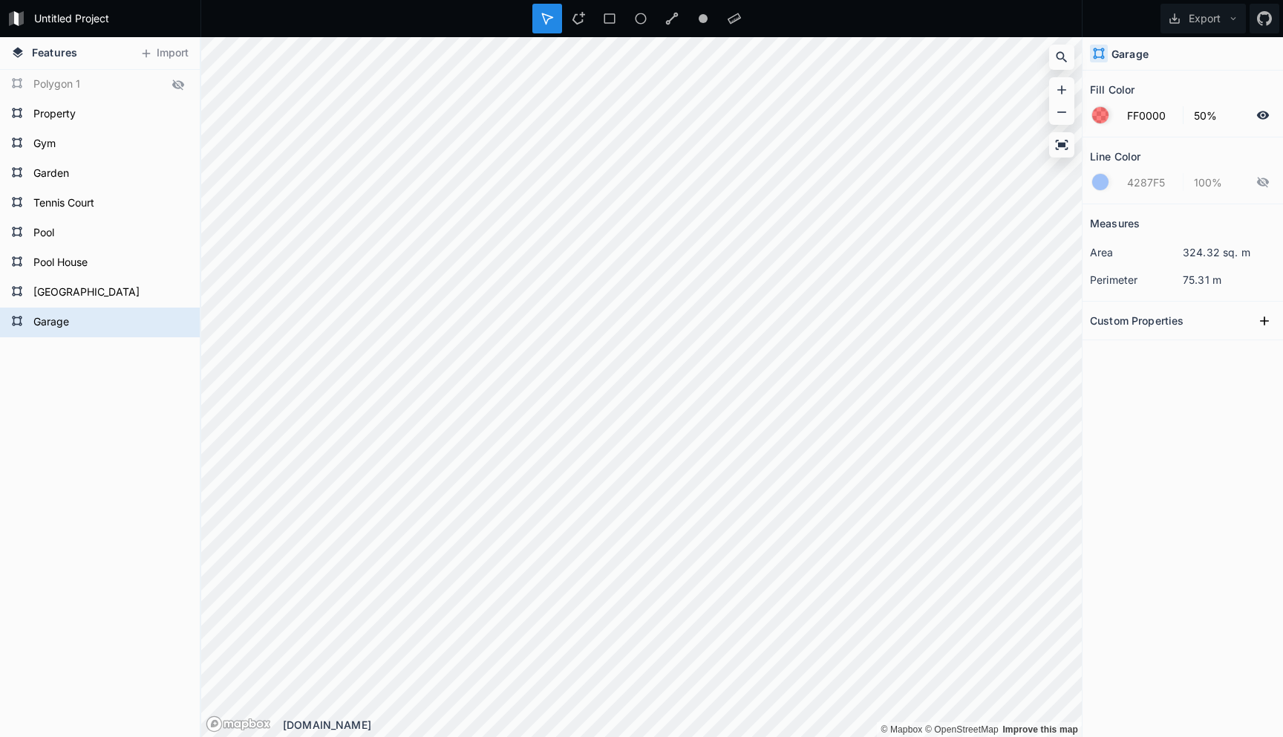
click at [1256, 184] on form "4287F5 100%" at bounding box center [1183, 182] width 186 height 28
click at [1273, 183] on div at bounding box center [1265, 182] width 18 height 18
click at [1148, 180] on input "4287F5" at bounding box center [1150, 182] width 65 height 18
paste input "55555"
type input "555555"
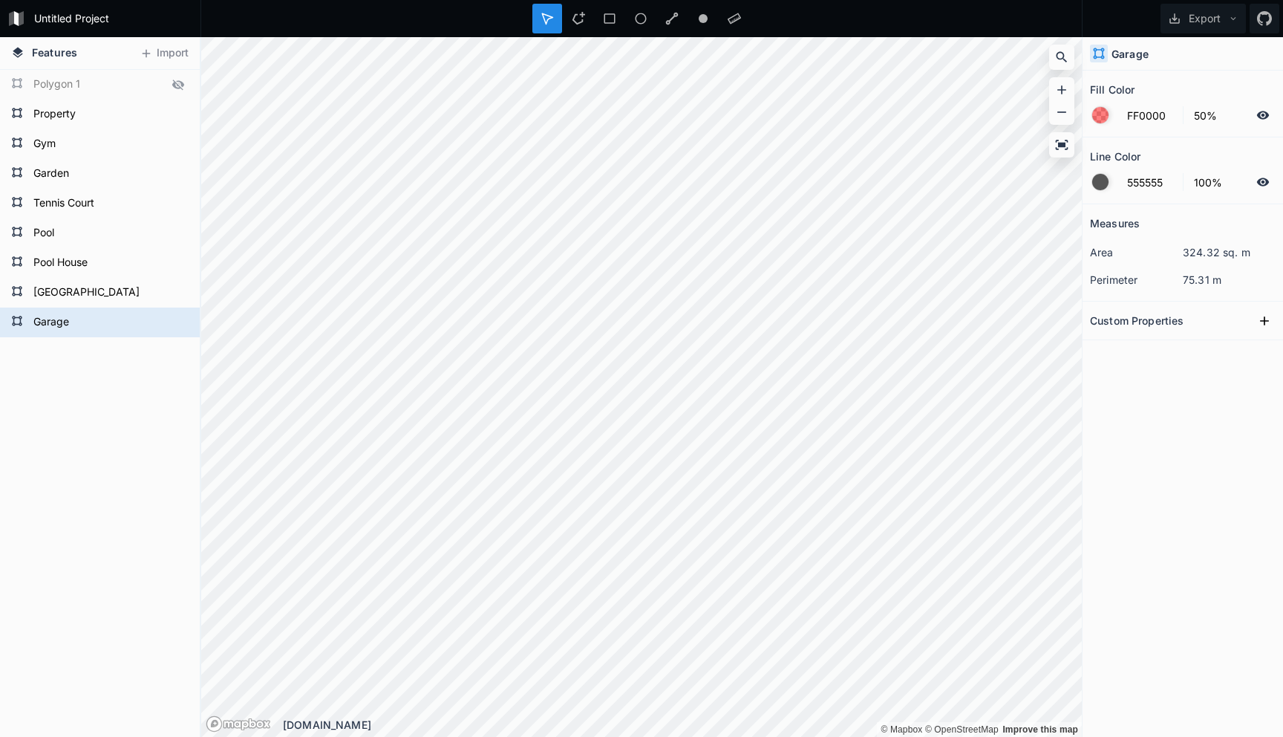
click at [1204, 200] on section "Line Color 555555 100%" at bounding box center [1183, 170] width 200 height 67
click at [72, 125] on form "Property" at bounding box center [98, 114] width 139 height 22
type input "4287F5"
type input "39%"
type input "4287F5"
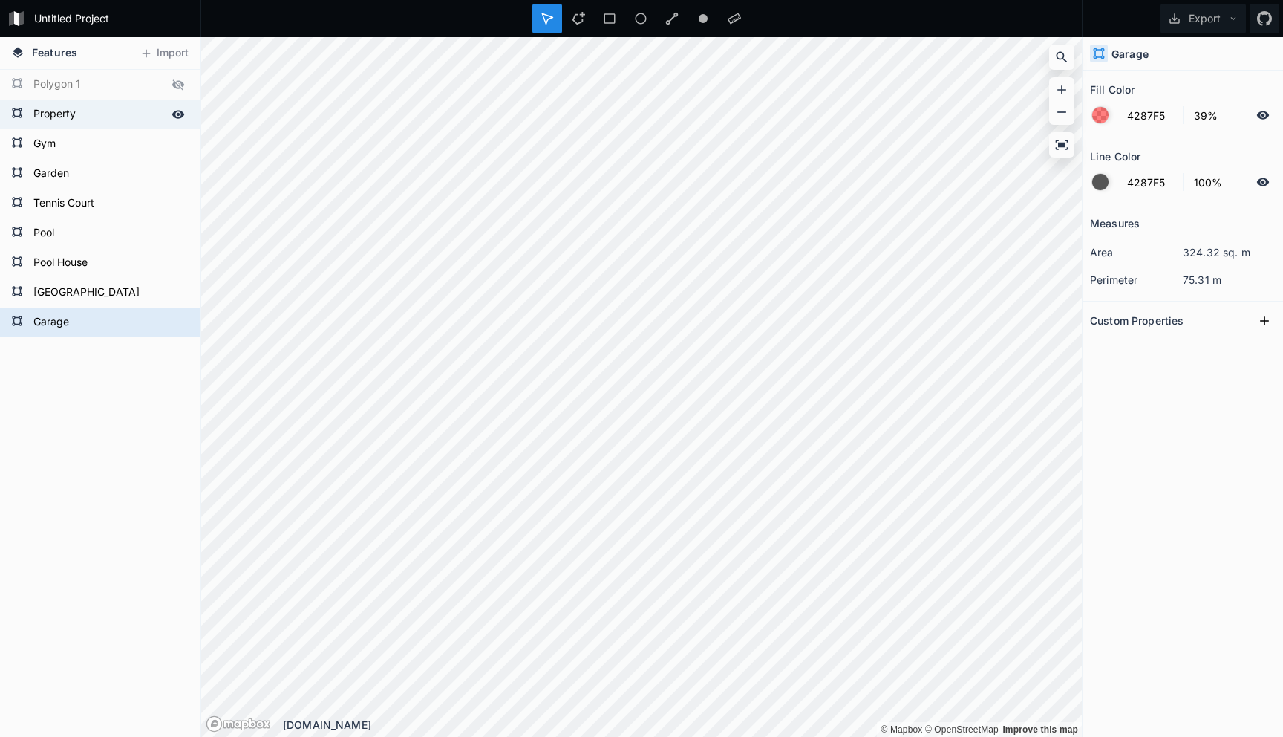
click at [72, 125] on form "Property" at bounding box center [98, 114] width 139 height 22
click at [102, 402] on div "Garage Main House Pool House Pool [GEOGRAPHIC_DATA] Gym Property Polygon 1" at bounding box center [100, 403] width 200 height 667
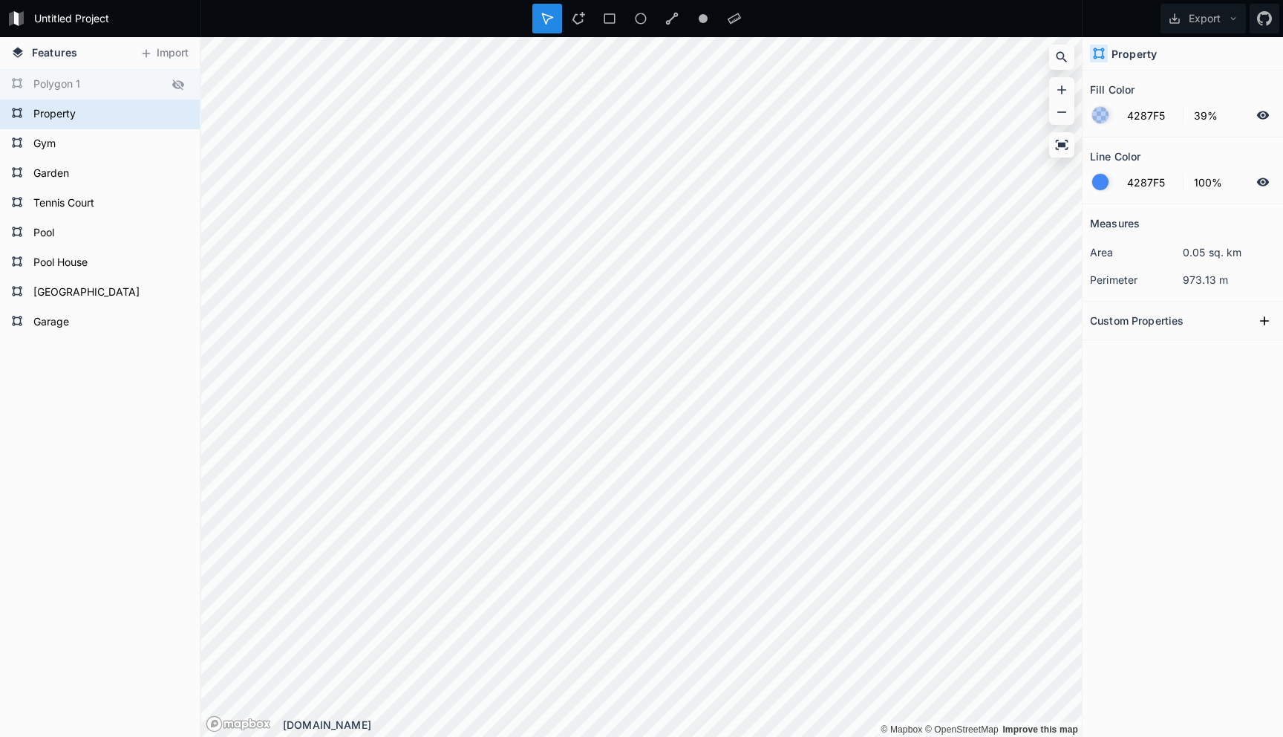
click at [125, 91] on form "Polygon 1" at bounding box center [98, 85] width 139 height 22
click at [1201, 21] on button "Export" at bounding box center [1203, 19] width 85 height 30
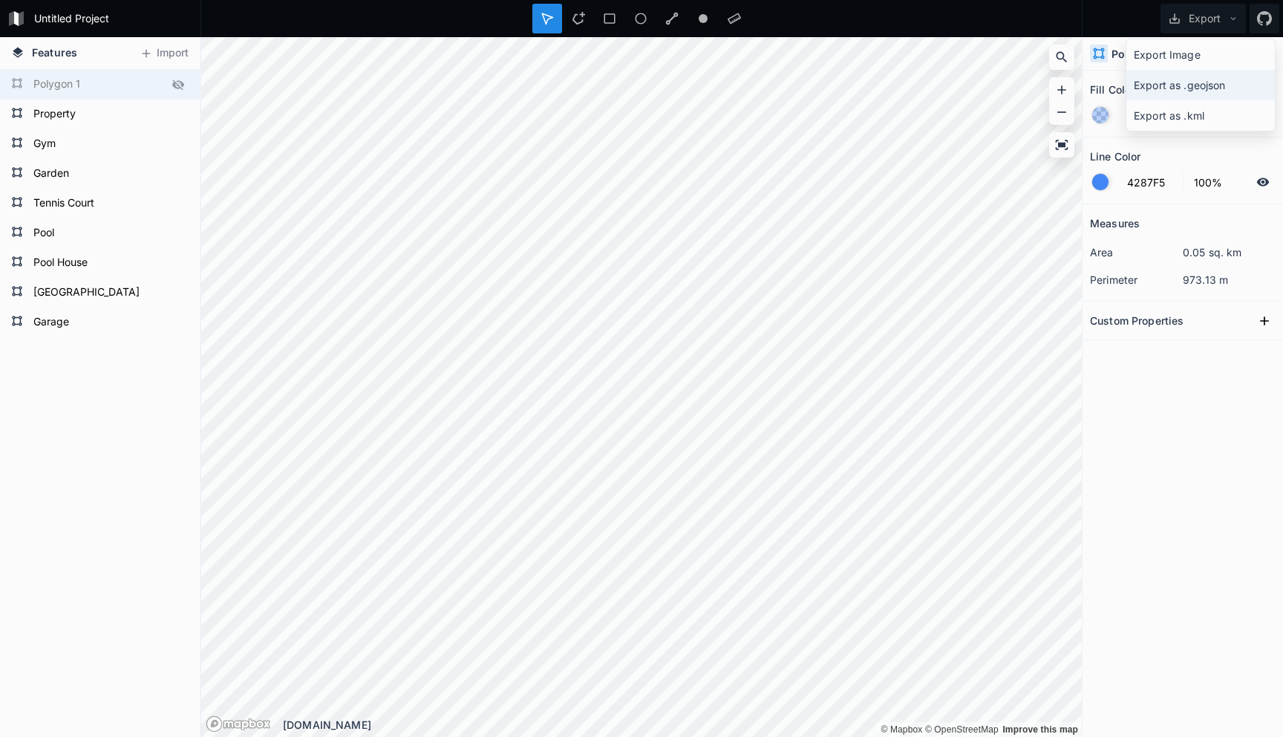
click at [1192, 76] on div "Export as .geojson" at bounding box center [1200, 85] width 148 height 30
click at [56, 82] on form "Polygon 1" at bounding box center [98, 85] width 139 height 22
click at [59, 52] on span "Features" at bounding box center [54, 53] width 45 height 16
click at [155, 49] on button "Import" at bounding box center [164, 54] width 64 height 24
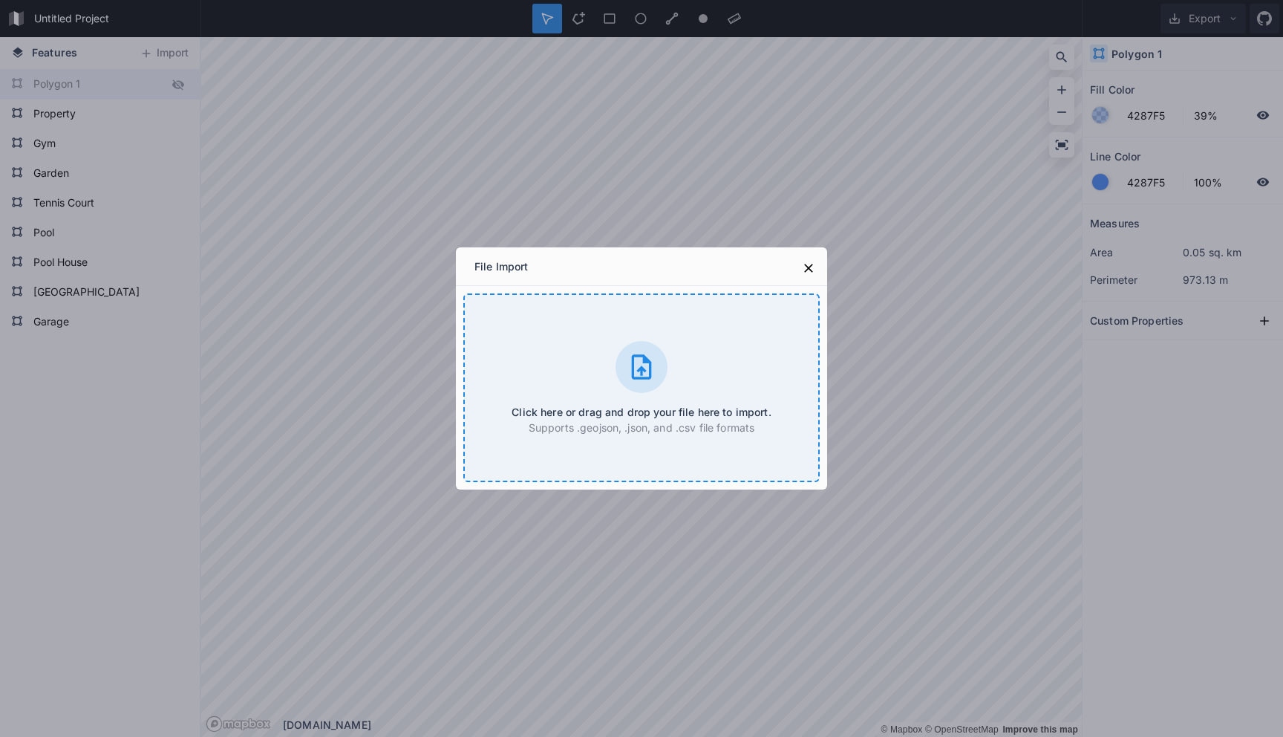
click at [574, 342] on div "Click here or drag and drop your file here to import. Supports .geojson, .json,…" at bounding box center [641, 387] width 356 height 189
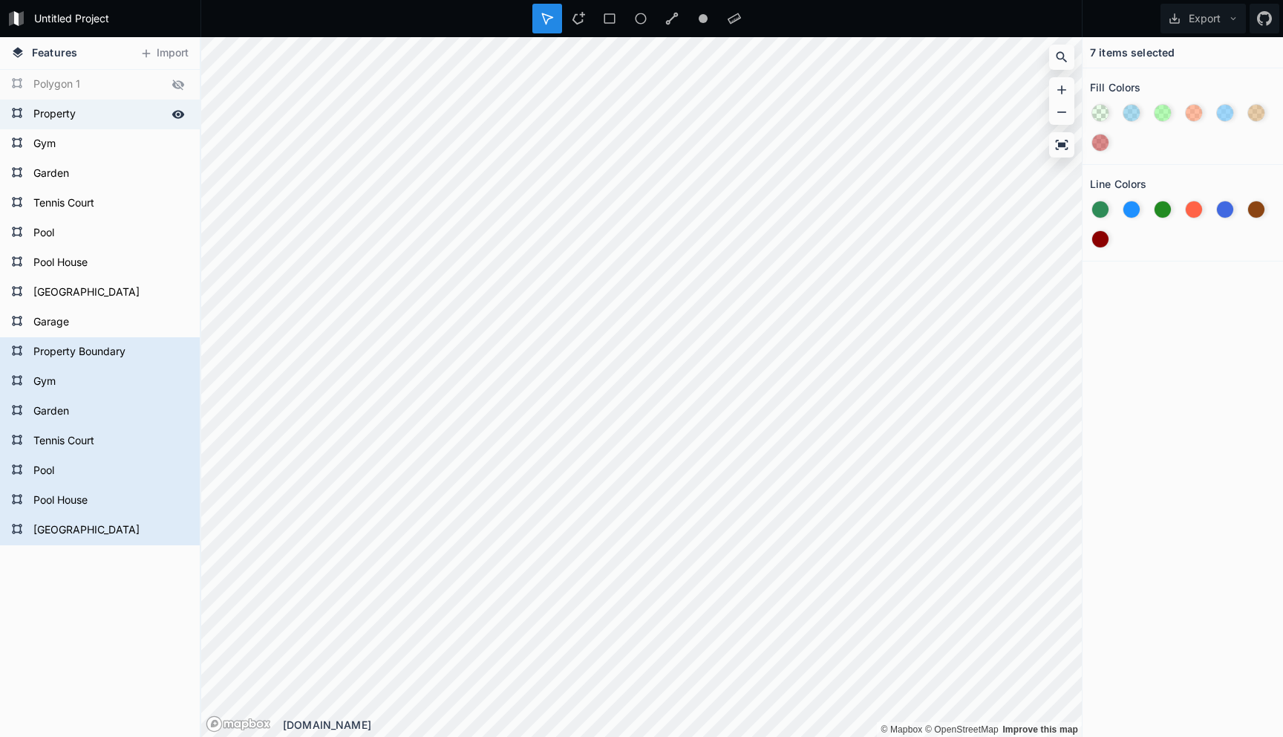
click at [118, 115] on form "Property" at bounding box center [98, 114] width 139 height 22
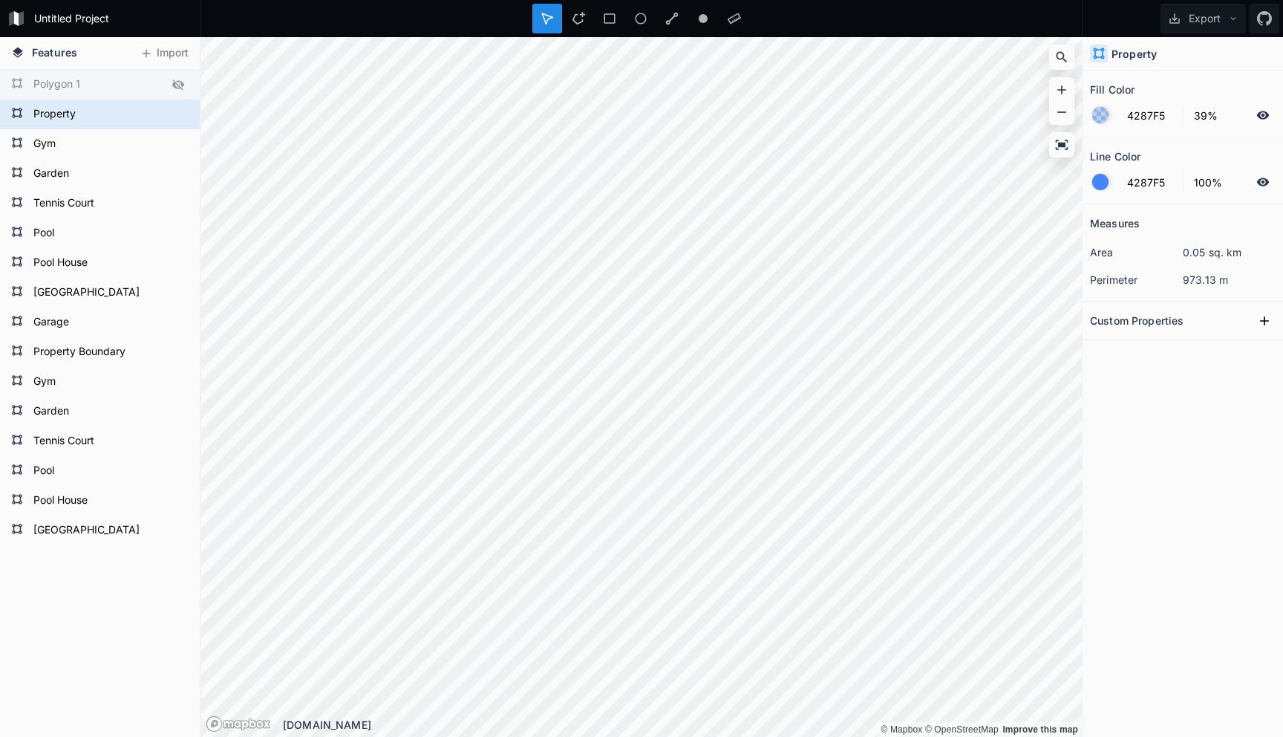
click at [87, 82] on form "Polygon 1" at bounding box center [98, 85] width 139 height 22
click at [91, 319] on form "Garage" at bounding box center [98, 322] width 139 height 22
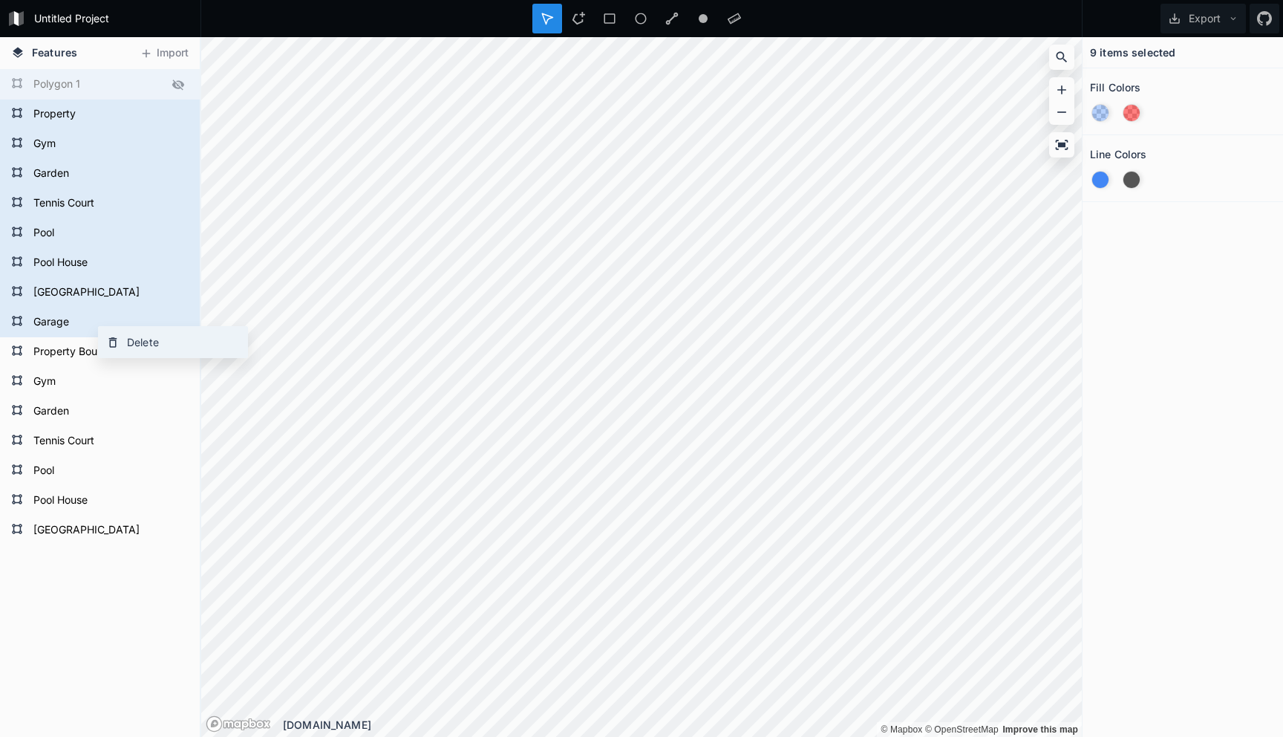
click at [116, 340] on icon at bounding box center [112, 342] width 13 height 13
